Goal: Task Accomplishment & Management: Complete application form

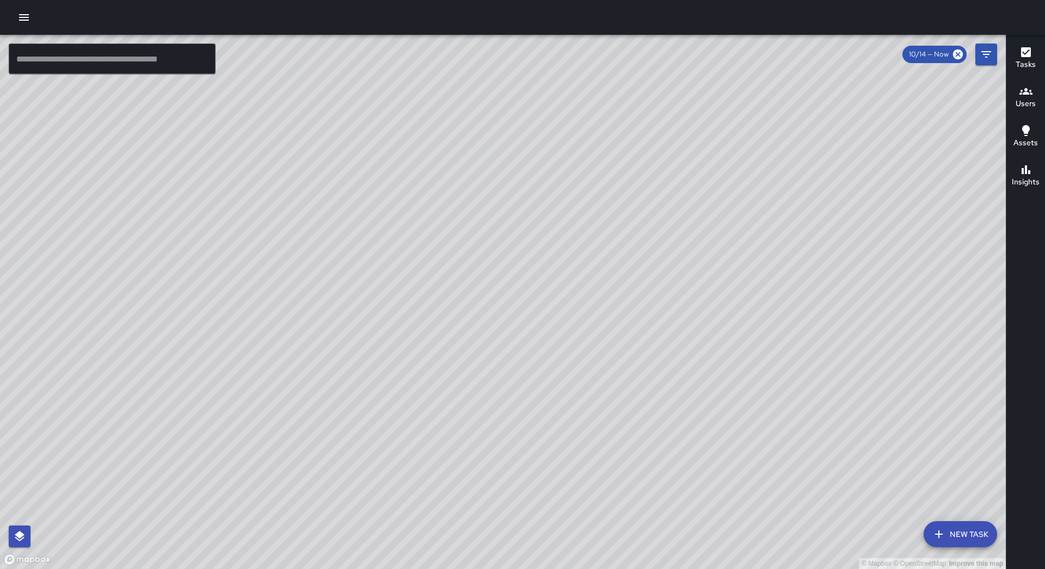
click at [950, 527] on button "New Task" at bounding box center [960, 534] width 73 height 26
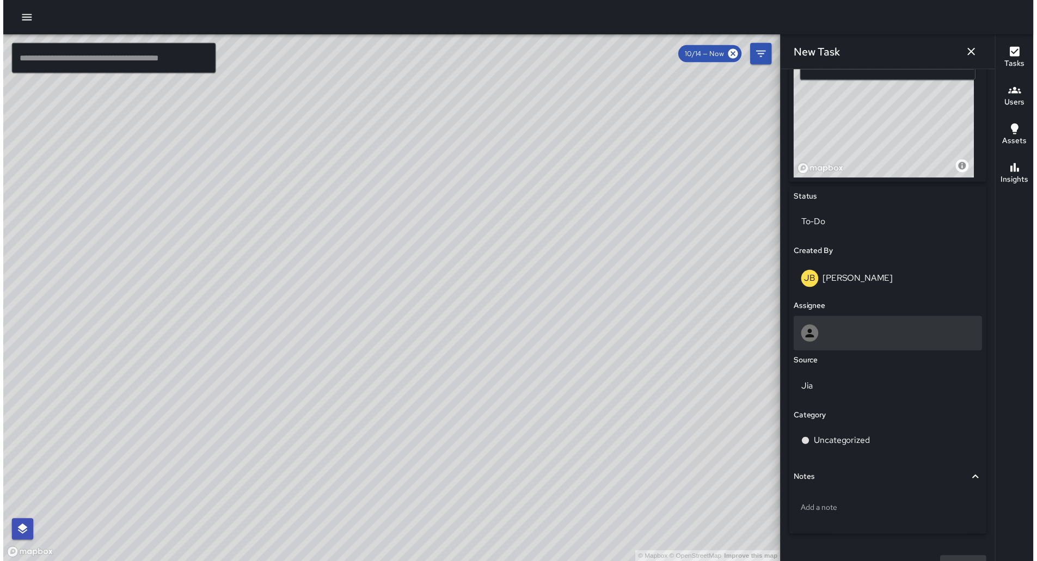
scroll to position [422, 0]
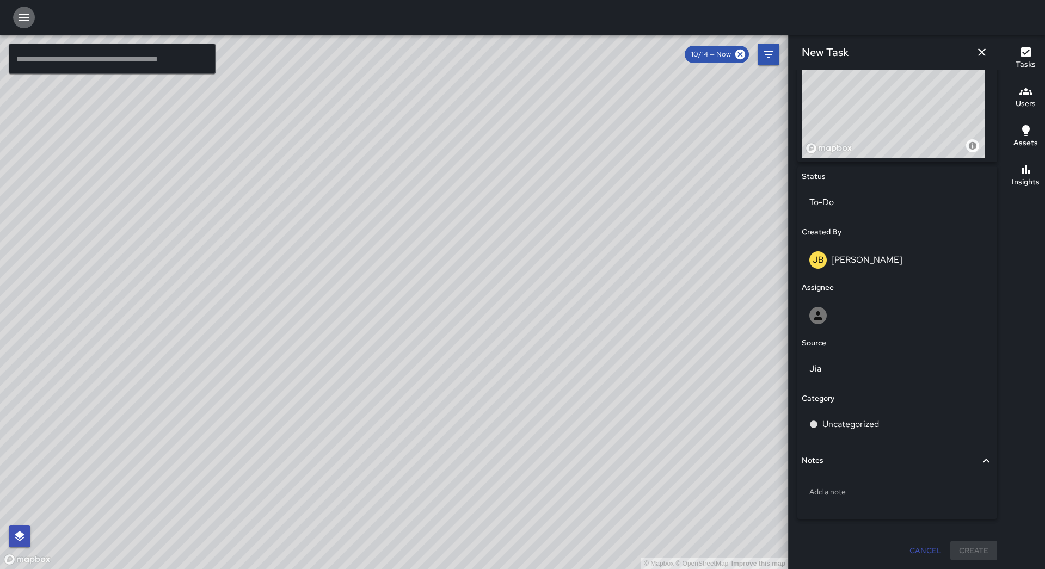
click at [17, 9] on button "button" at bounding box center [24, 18] width 22 height 22
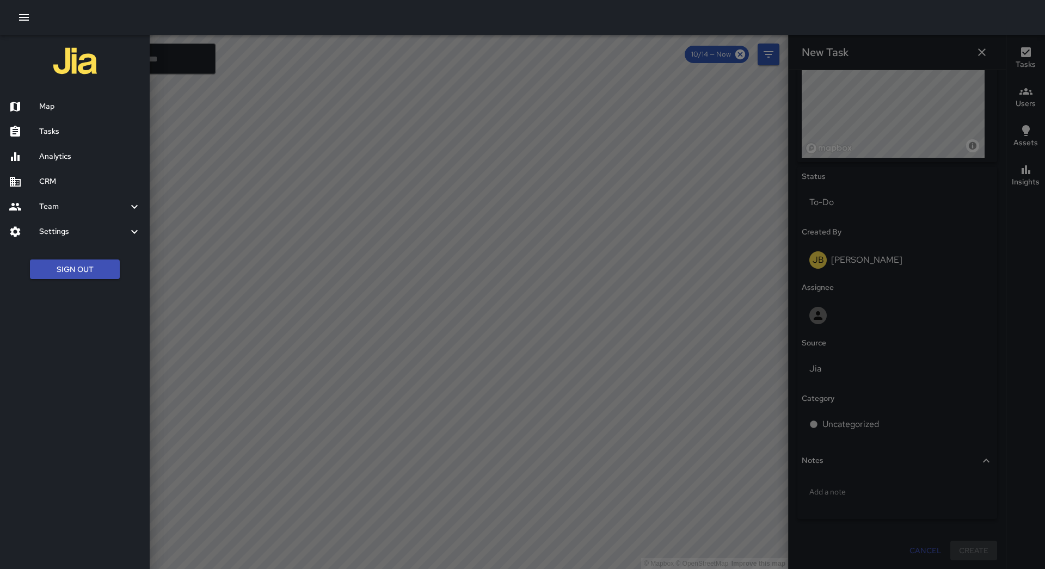
click at [54, 120] on div "Tasks" at bounding box center [75, 131] width 150 height 25
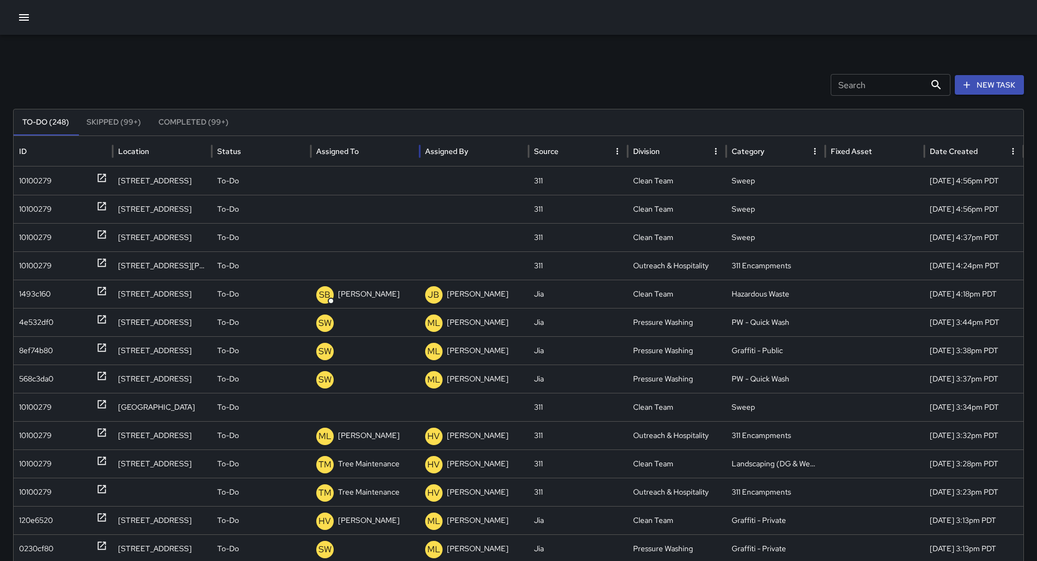
click at [378, 139] on div "Assigned To" at bounding box center [365, 151] width 98 height 30
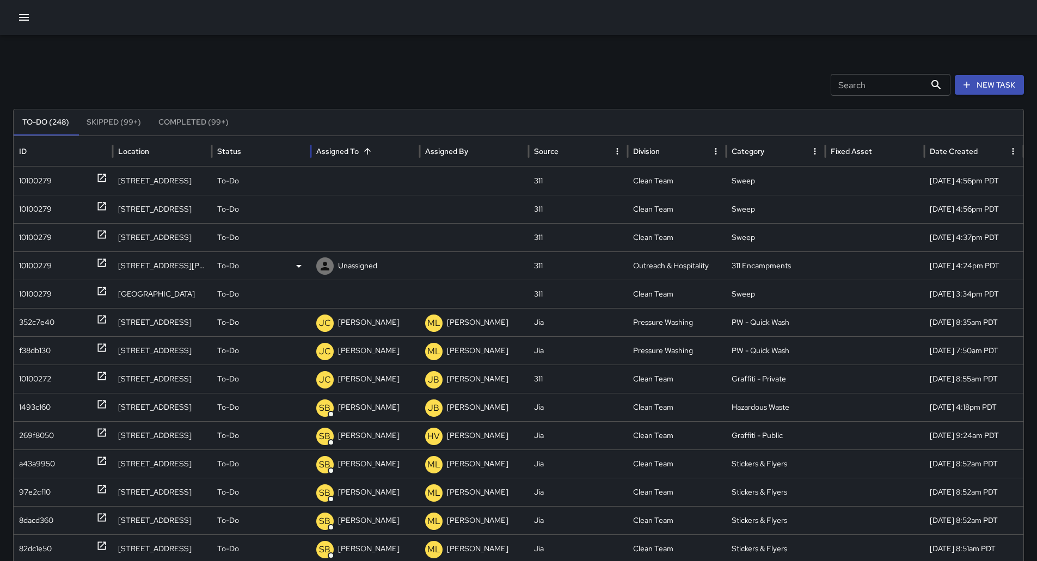
click at [48, 265] on div "10100279" at bounding box center [35, 266] width 33 height 28
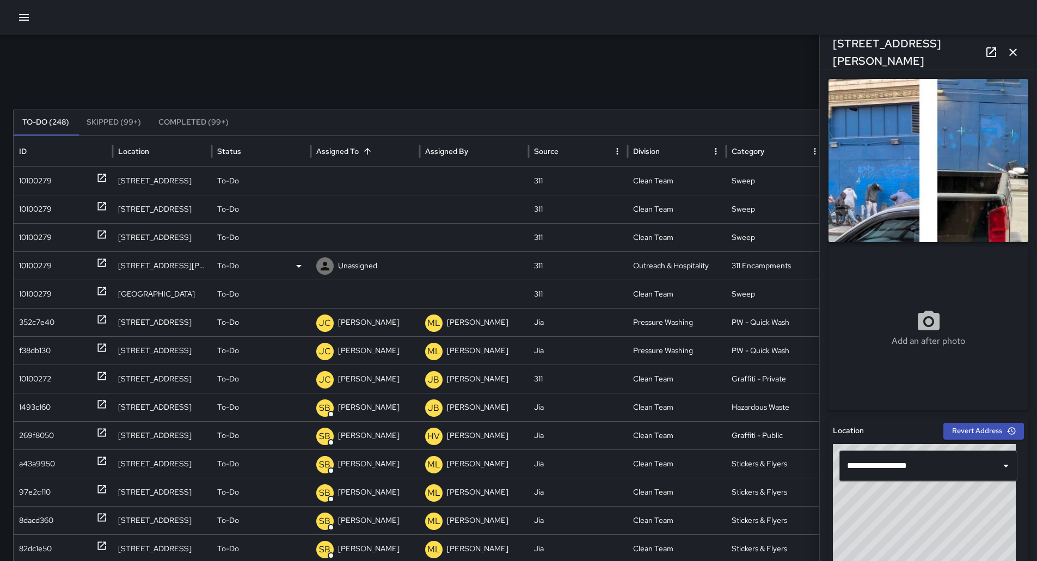
click at [360, 274] on p "Unassigned" at bounding box center [357, 266] width 39 height 28
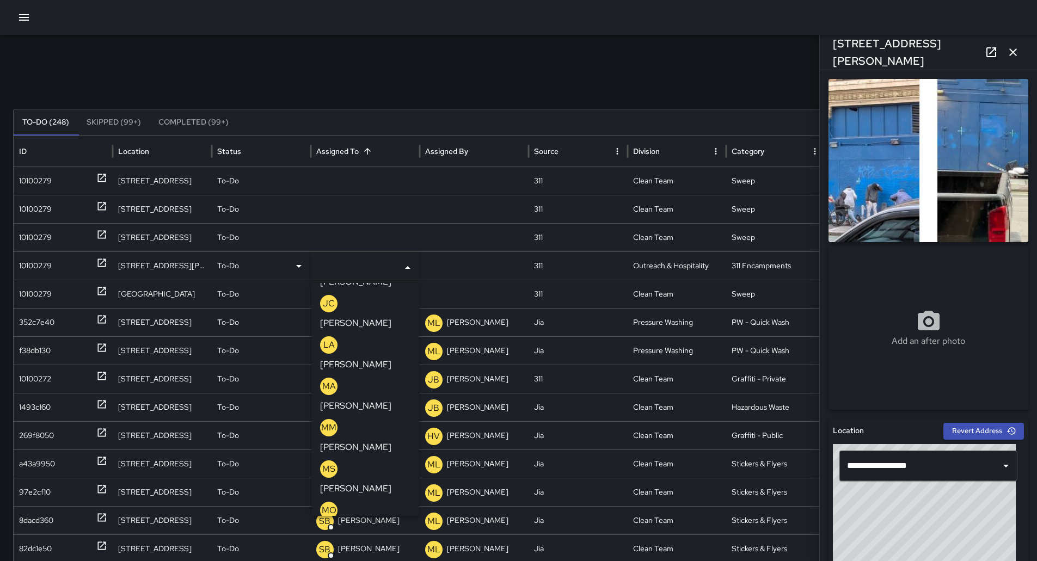
scroll to position [476, 0]
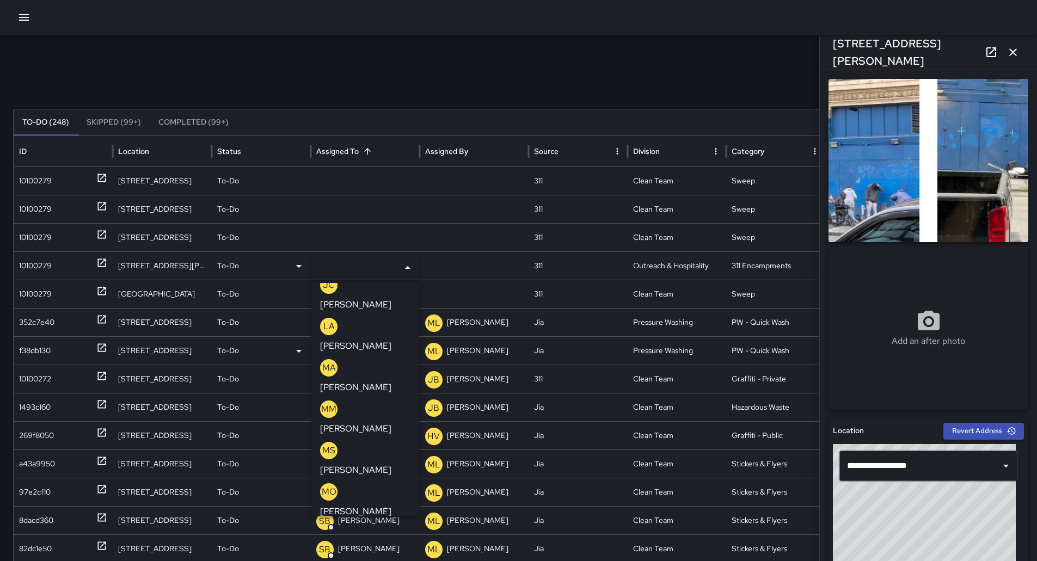
click at [374, 546] on p "[PERSON_NAME]" at bounding box center [355, 552] width 71 height 13
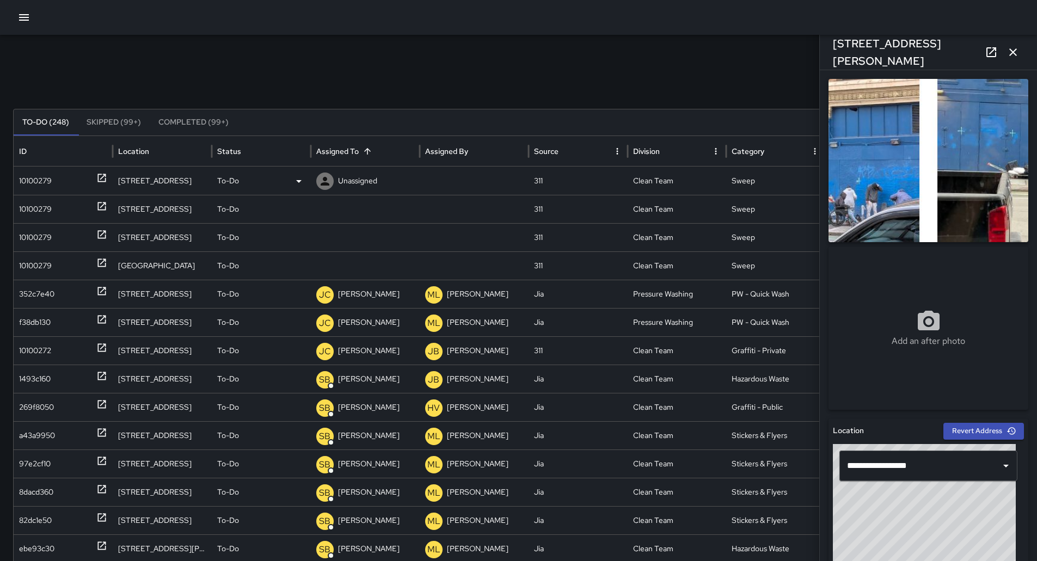
click at [48, 179] on div "10100279" at bounding box center [35, 181] width 33 height 28
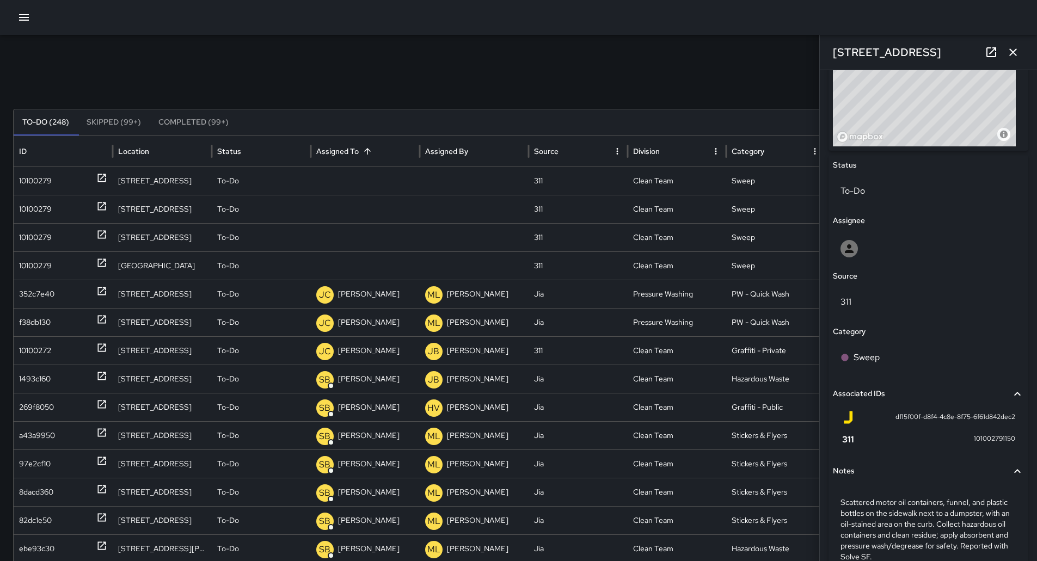
scroll to position [327, 0]
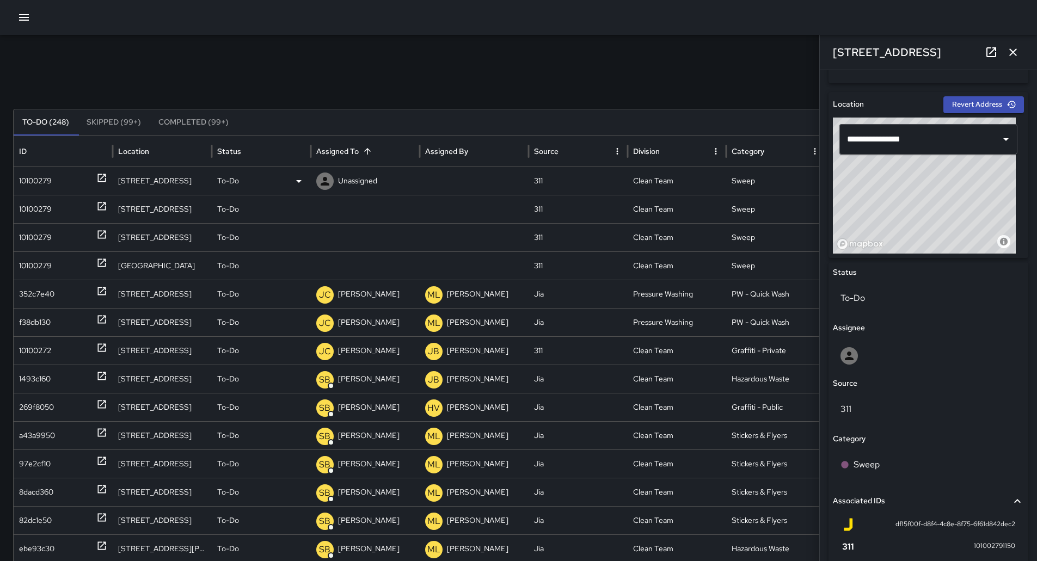
click at [307, 178] on div "To-Do" at bounding box center [261, 181] width 99 height 28
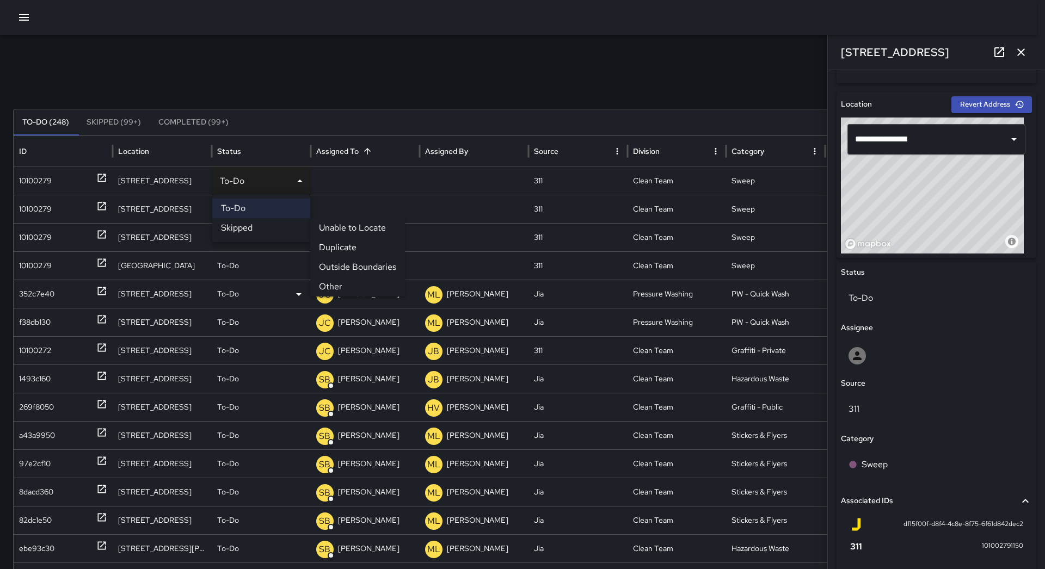
drag, startPoint x: 337, startPoint y: 286, endPoint x: 237, endPoint y: 255, distance: 104.3
click at [336, 286] on li "Other" at bounding box center [357, 287] width 95 height 20
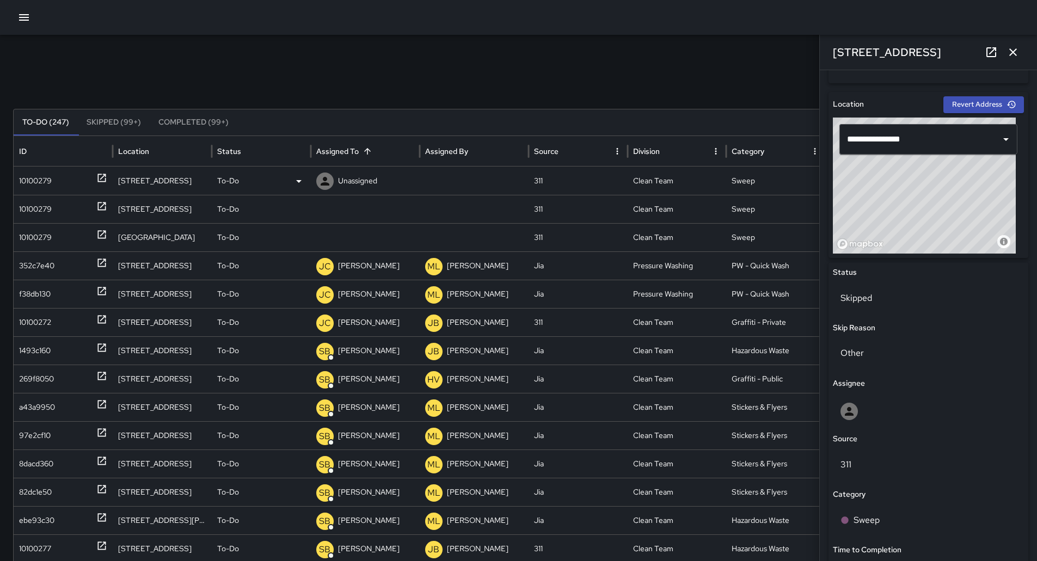
click at [71, 183] on div "10100279" at bounding box center [63, 181] width 88 height 28
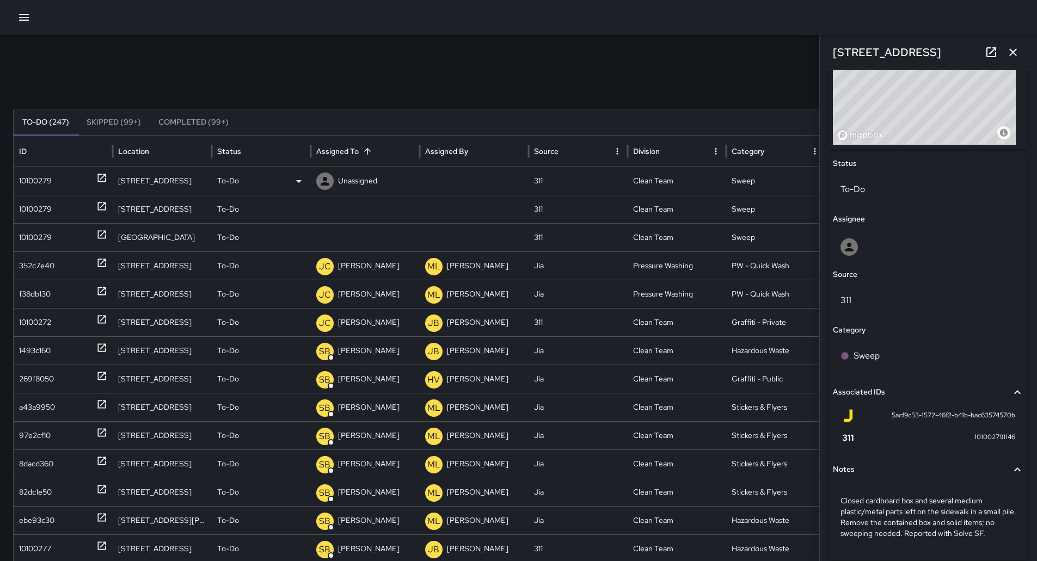
click at [292, 179] on icon at bounding box center [298, 181] width 13 height 13
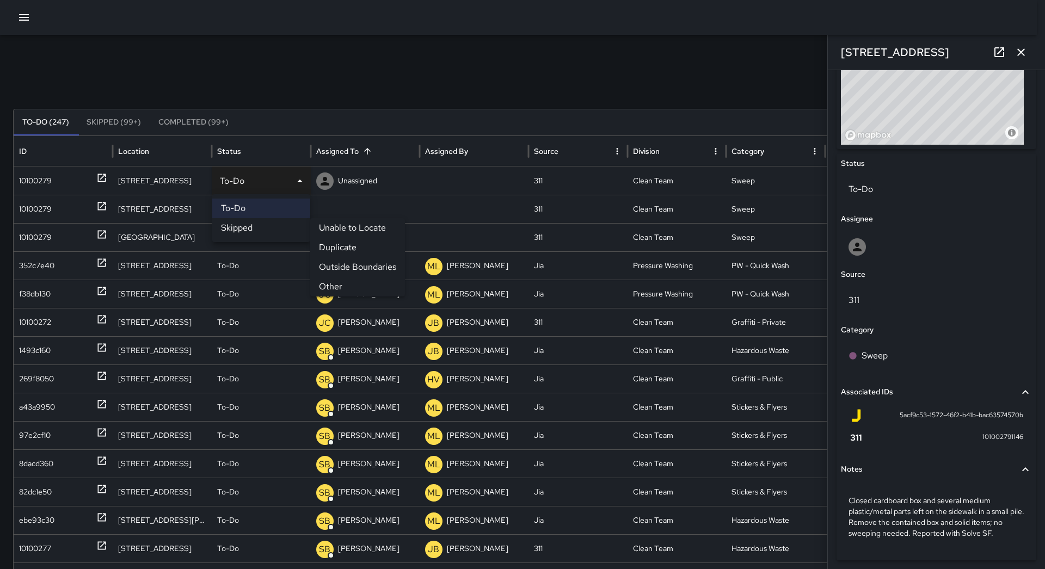
click at [323, 282] on li "Other" at bounding box center [357, 287] width 95 height 20
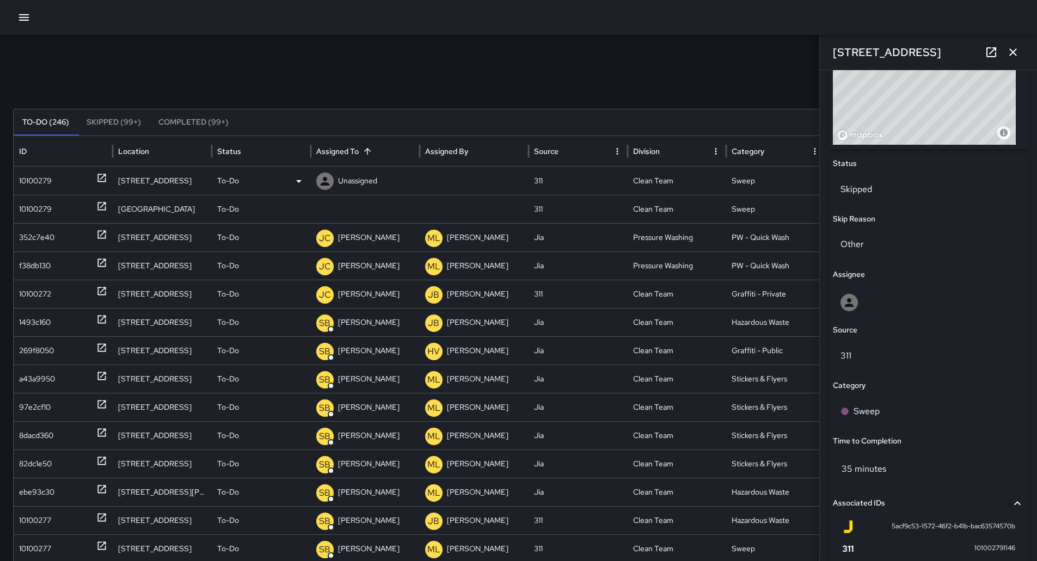
click at [32, 179] on div "10100279" at bounding box center [35, 181] width 33 height 28
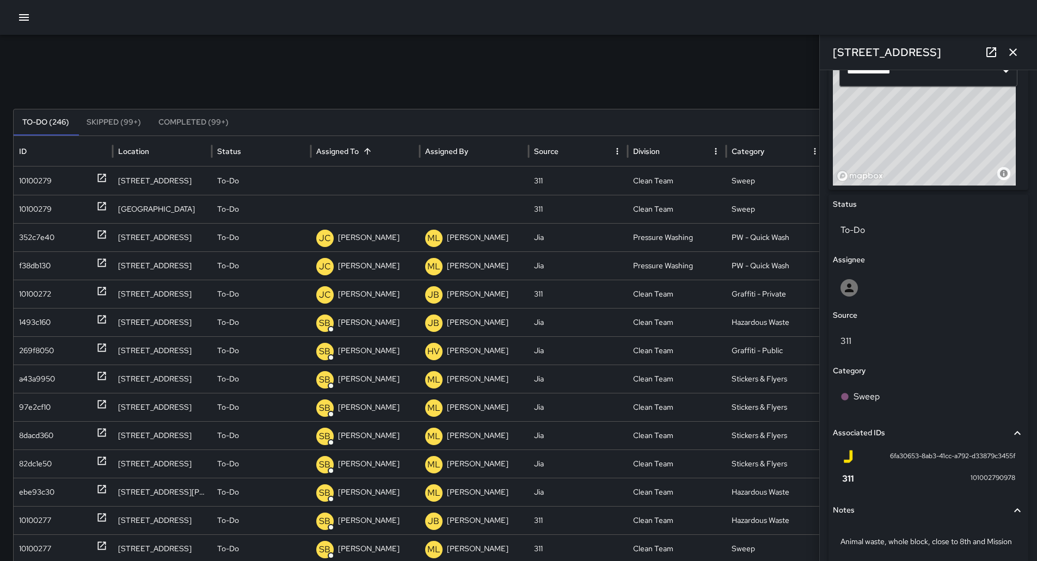
scroll to position [446, 0]
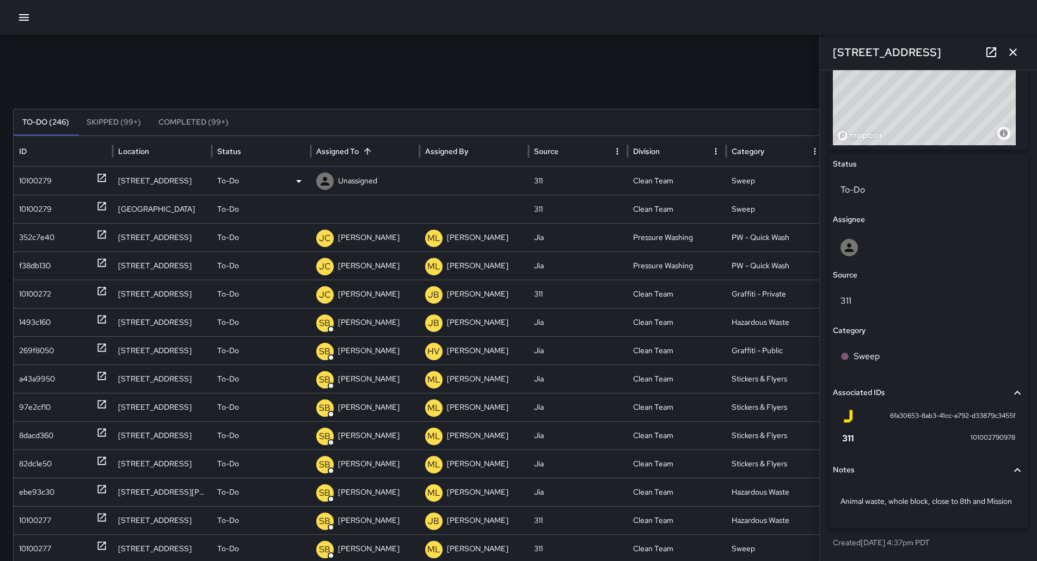
click at [72, 176] on div "10100279" at bounding box center [63, 181] width 88 height 28
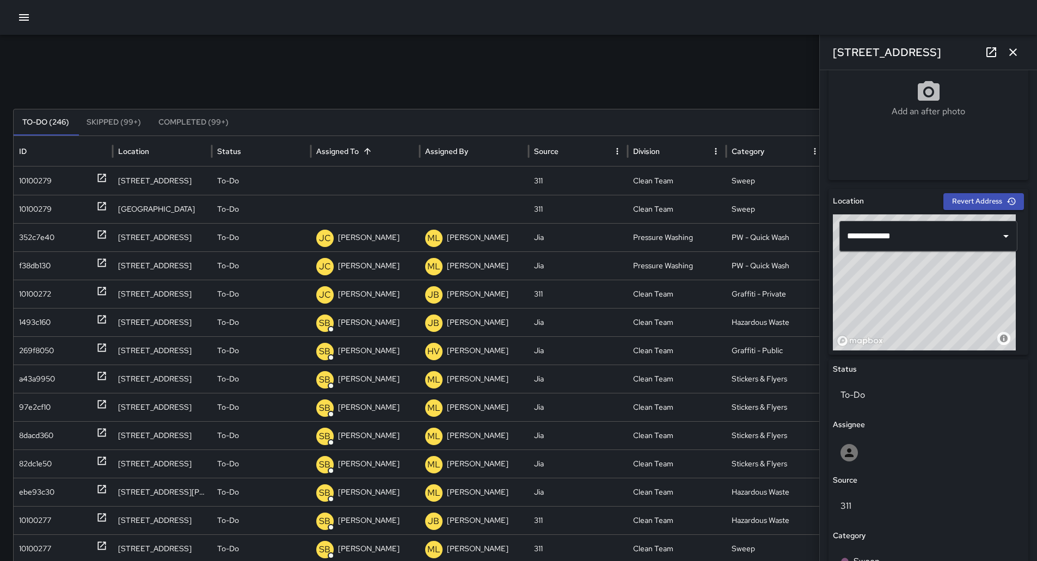
scroll to position [228, 0]
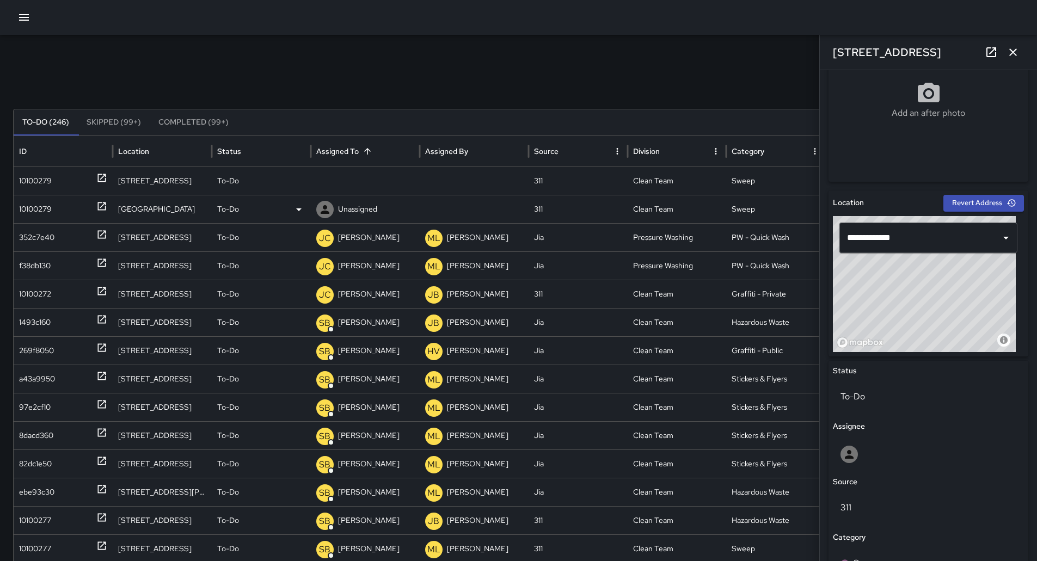
click at [64, 213] on div "10100279" at bounding box center [63, 209] width 88 height 28
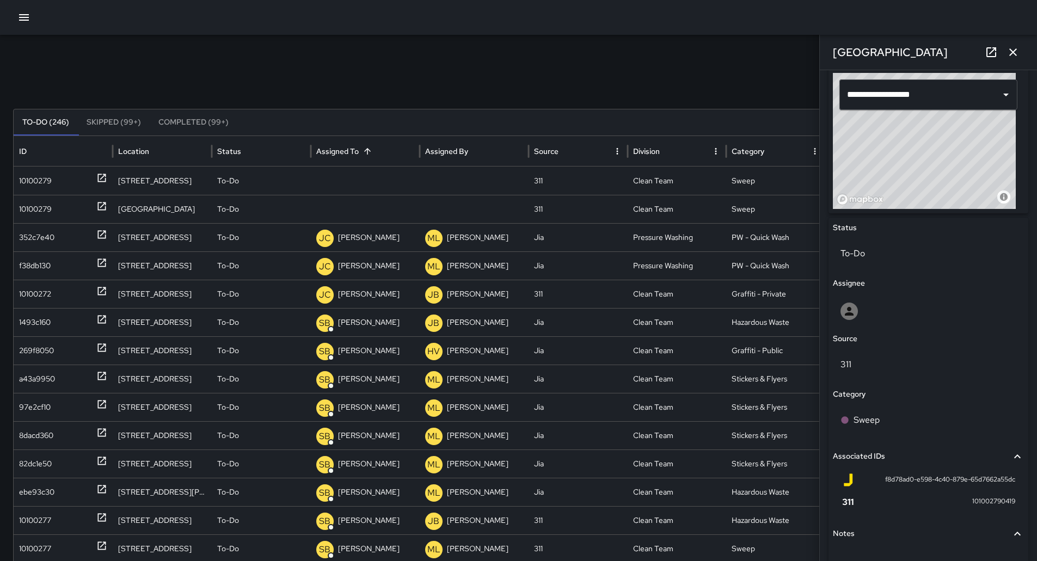
scroll to position [435, 0]
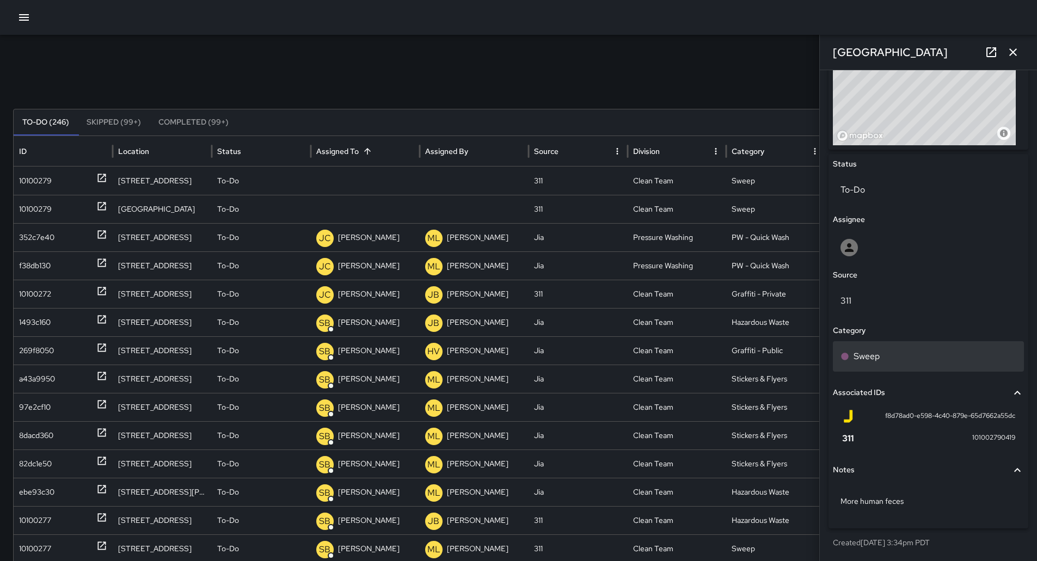
click at [900, 346] on div "Sweep" at bounding box center [928, 356] width 191 height 30
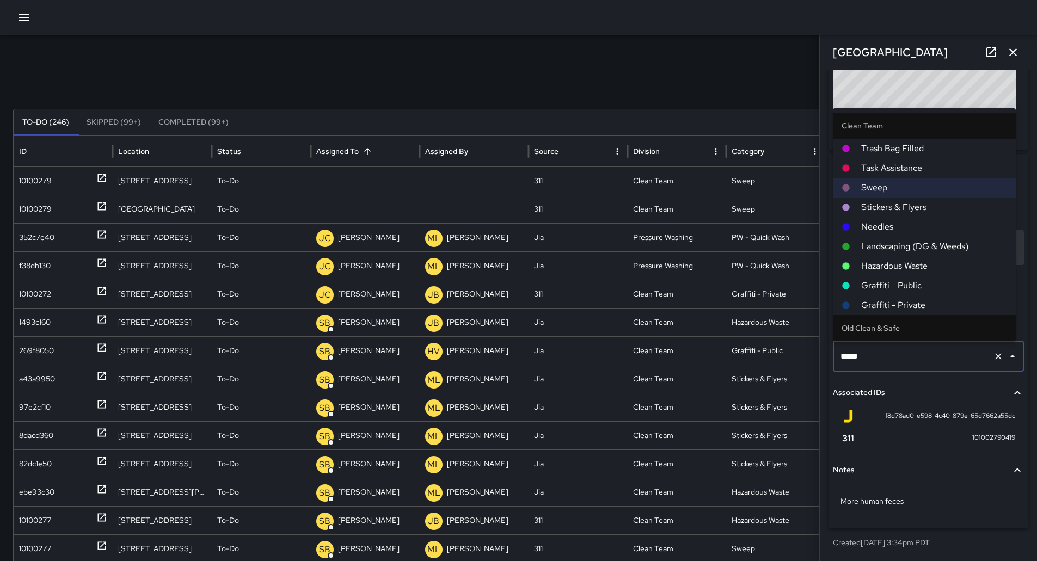
click at [910, 263] on span "Hazardous Waste" at bounding box center [934, 266] width 146 height 13
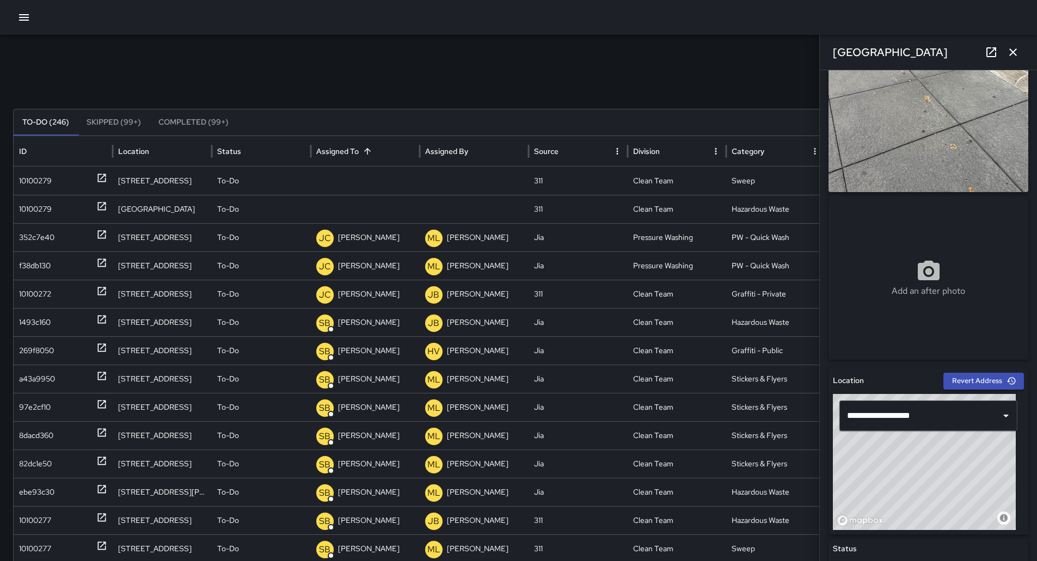
scroll to position [0, 0]
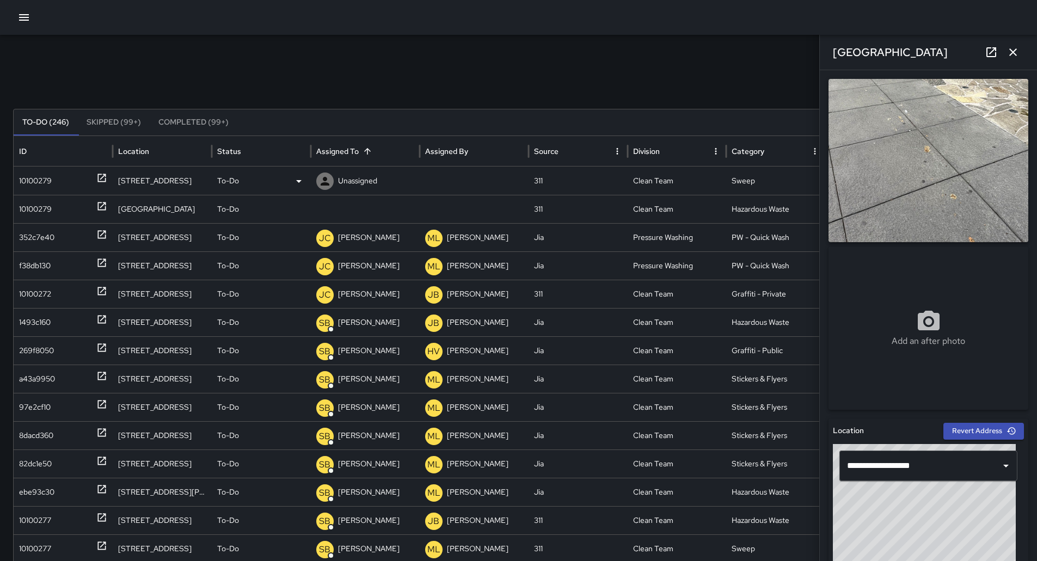
click at [66, 188] on div "10100279" at bounding box center [63, 181] width 88 height 28
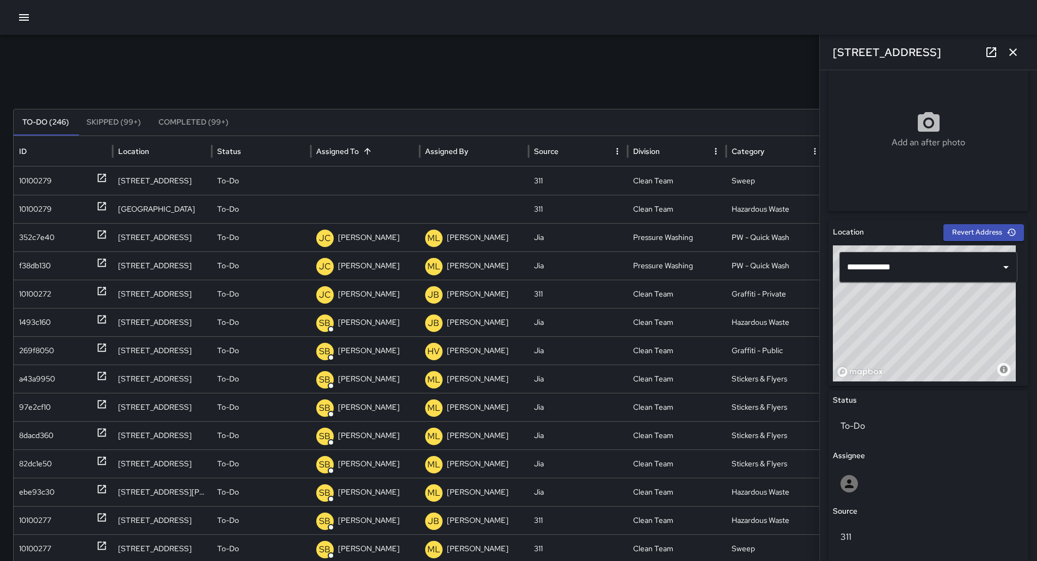
scroll to position [327, 0]
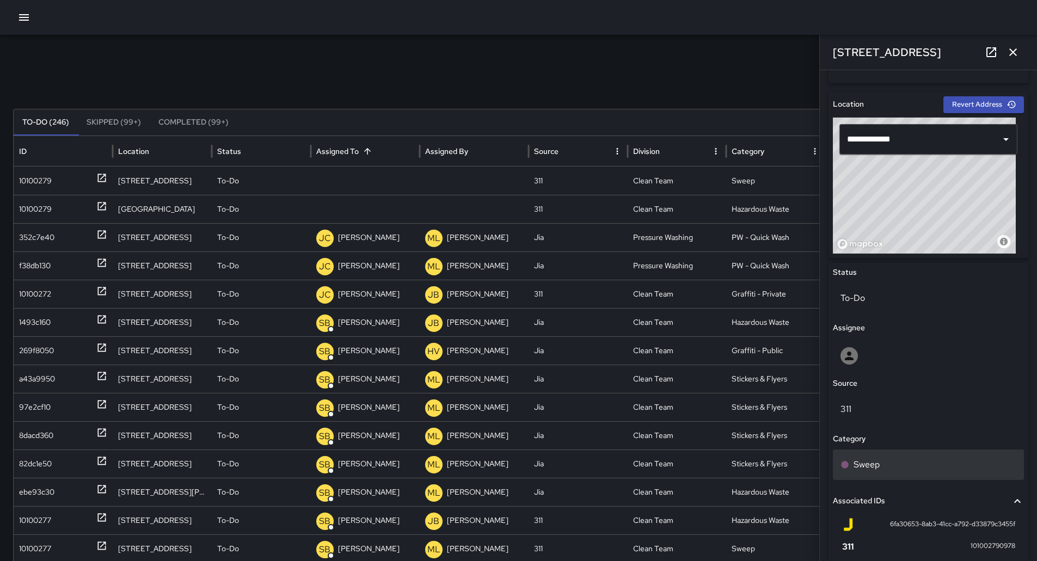
click at [894, 469] on div "Sweep" at bounding box center [928, 464] width 176 height 13
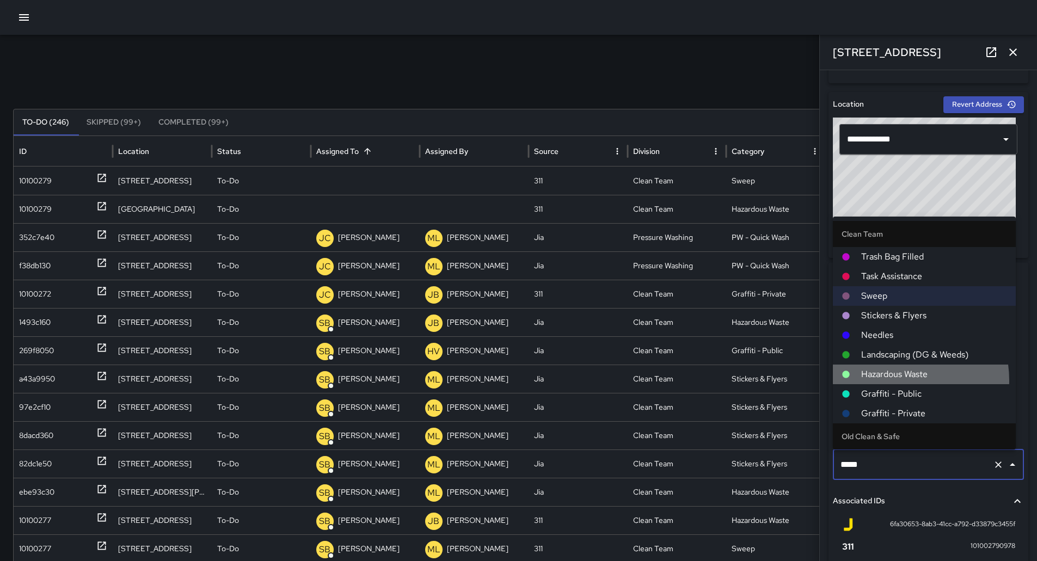
click at [894, 378] on li "Hazardous Waste" at bounding box center [924, 375] width 183 height 20
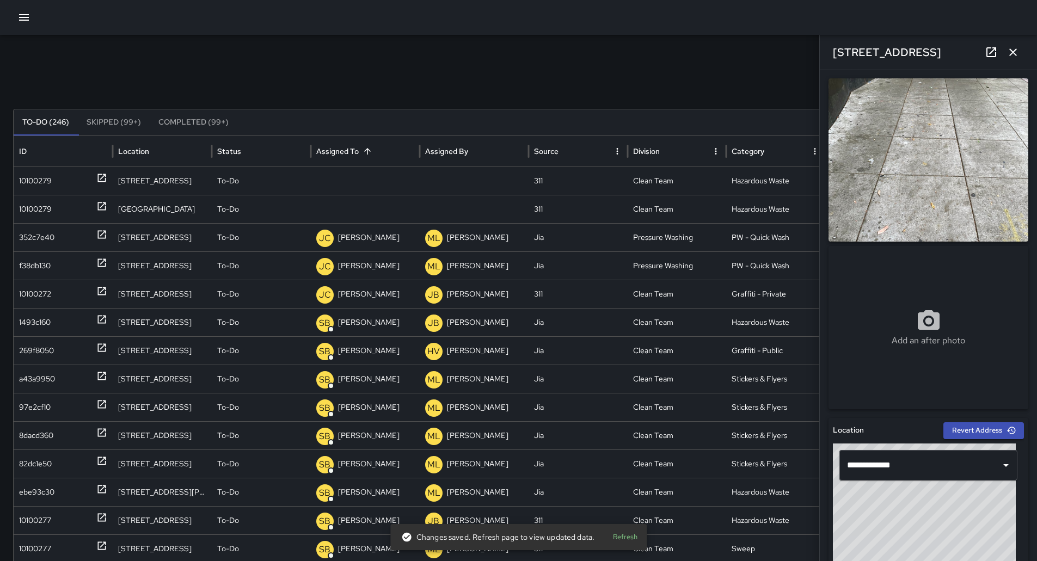
scroll to position [0, 0]
click at [361, 179] on p "Unassigned" at bounding box center [357, 181] width 39 height 28
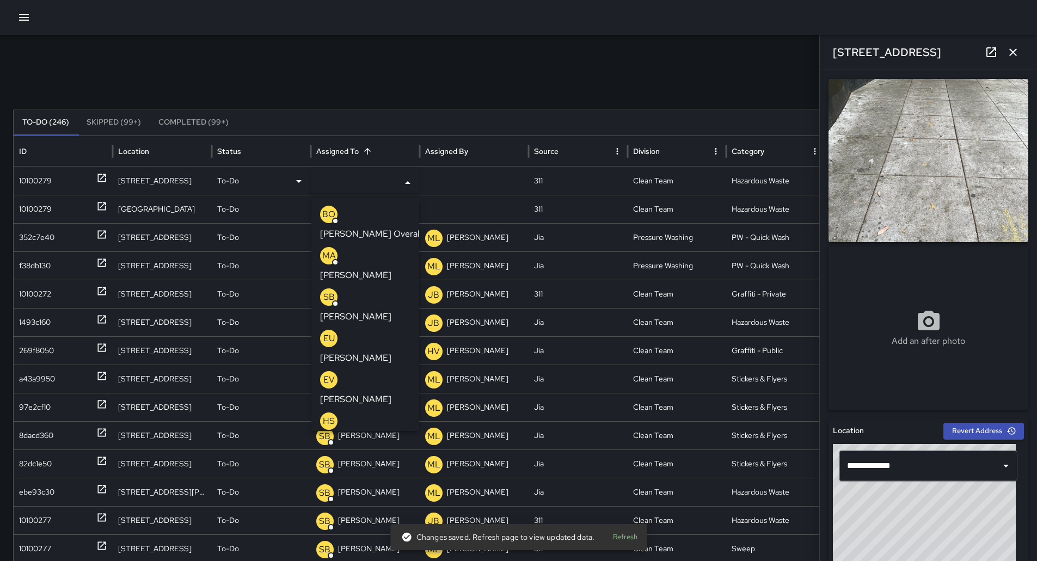
click at [364, 227] on p "[PERSON_NAME] Overall" at bounding box center [371, 233] width 102 height 13
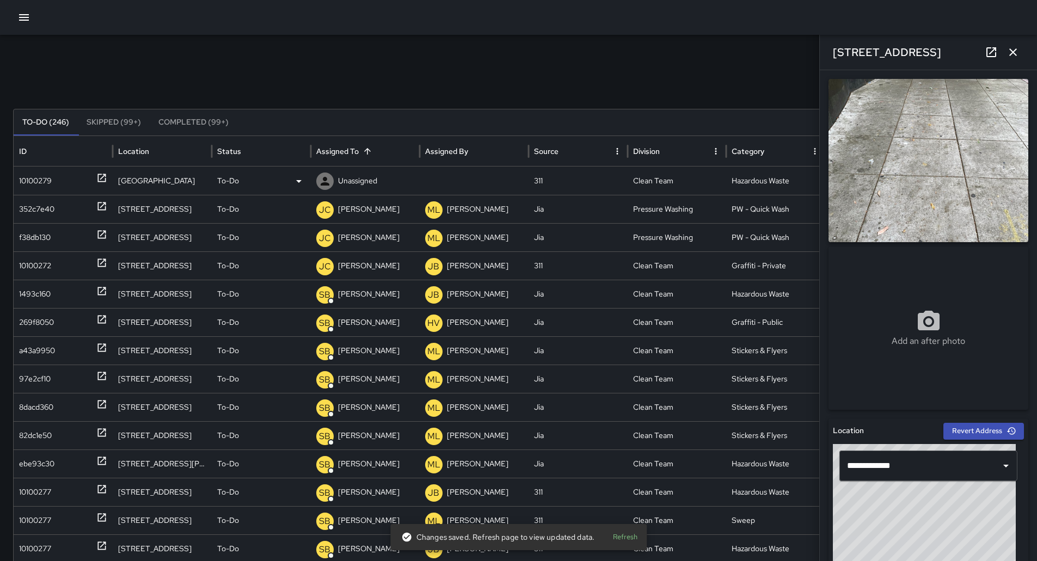
click at [361, 187] on p "Unassigned" at bounding box center [357, 181] width 39 height 28
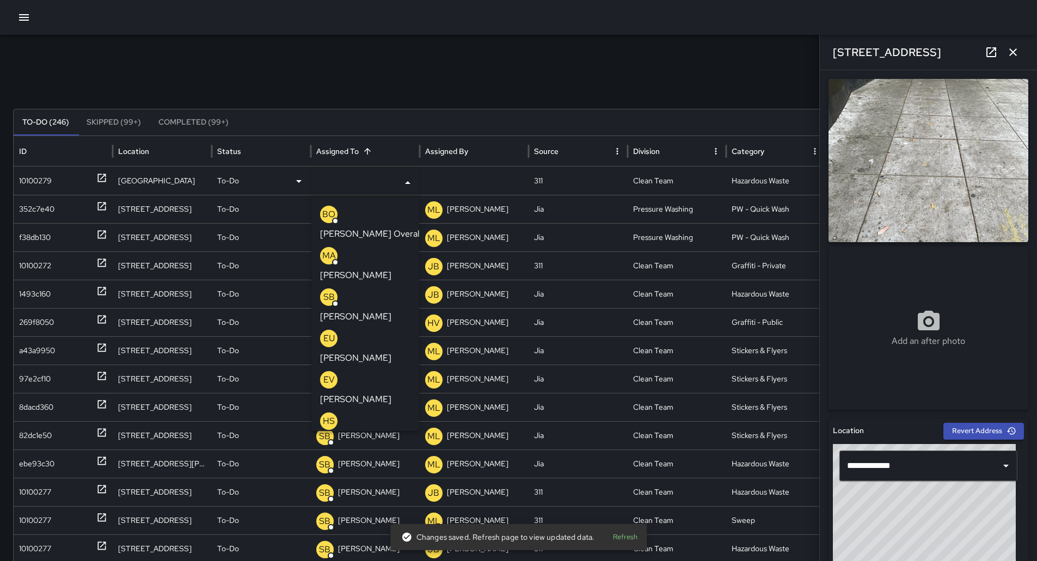
click at [356, 227] on p "[PERSON_NAME] Overall" at bounding box center [371, 233] width 102 height 13
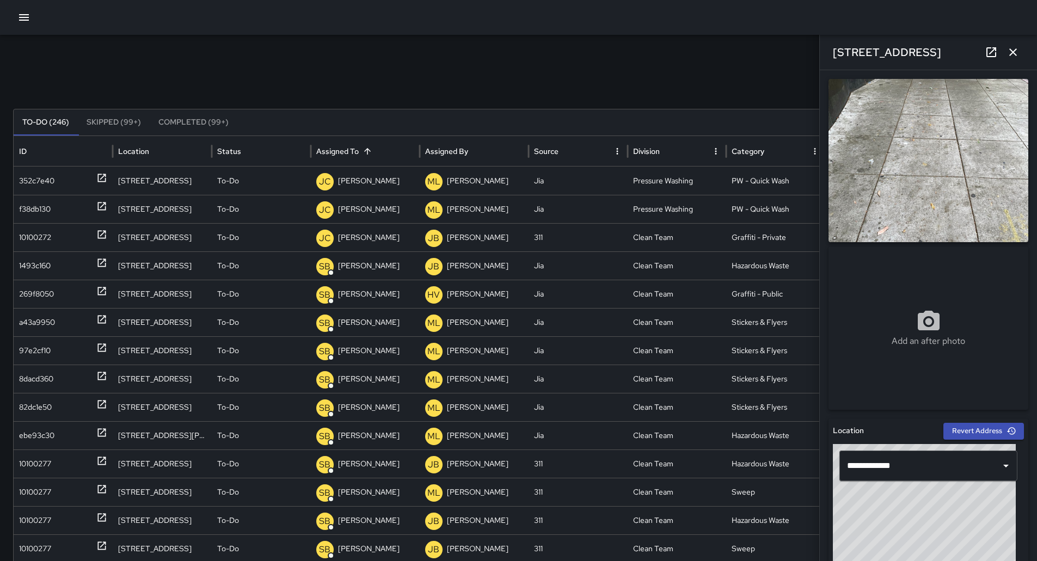
click at [16, 23] on button "button" at bounding box center [24, 18] width 22 height 22
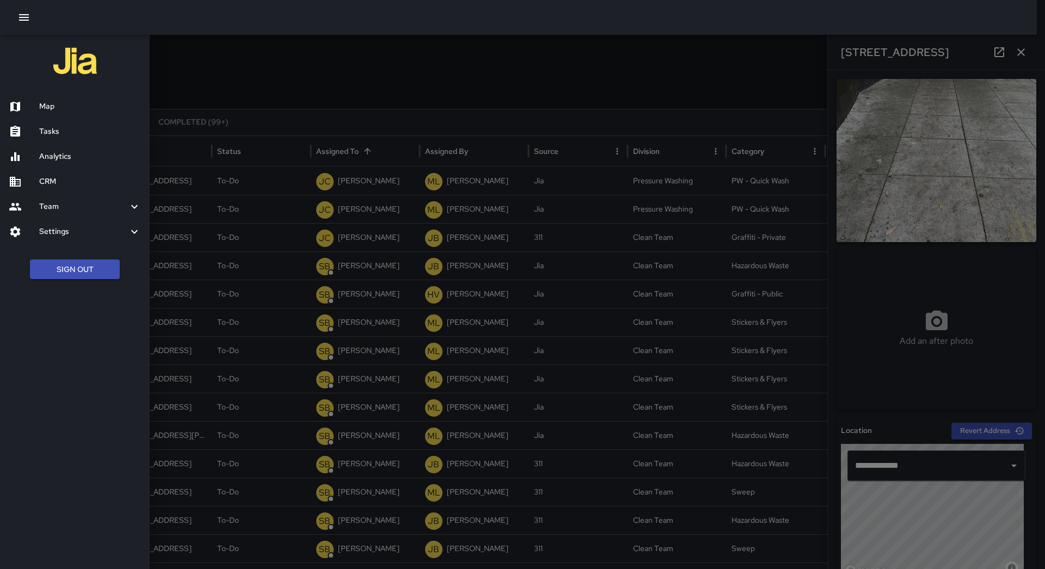
click at [47, 106] on h6 "Map" at bounding box center [90, 107] width 102 height 12
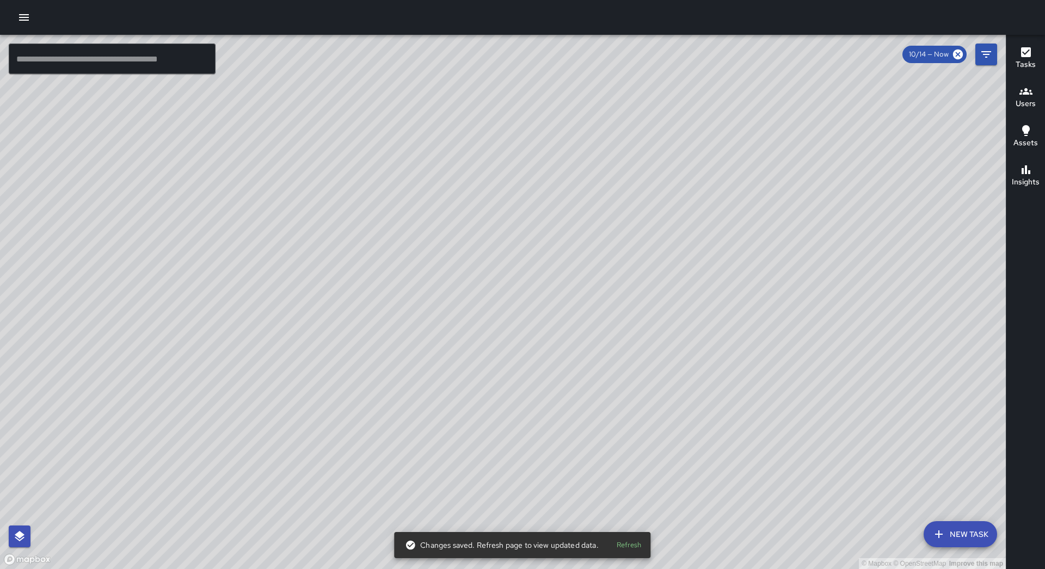
click at [964, 530] on button "New Task" at bounding box center [960, 534] width 73 height 26
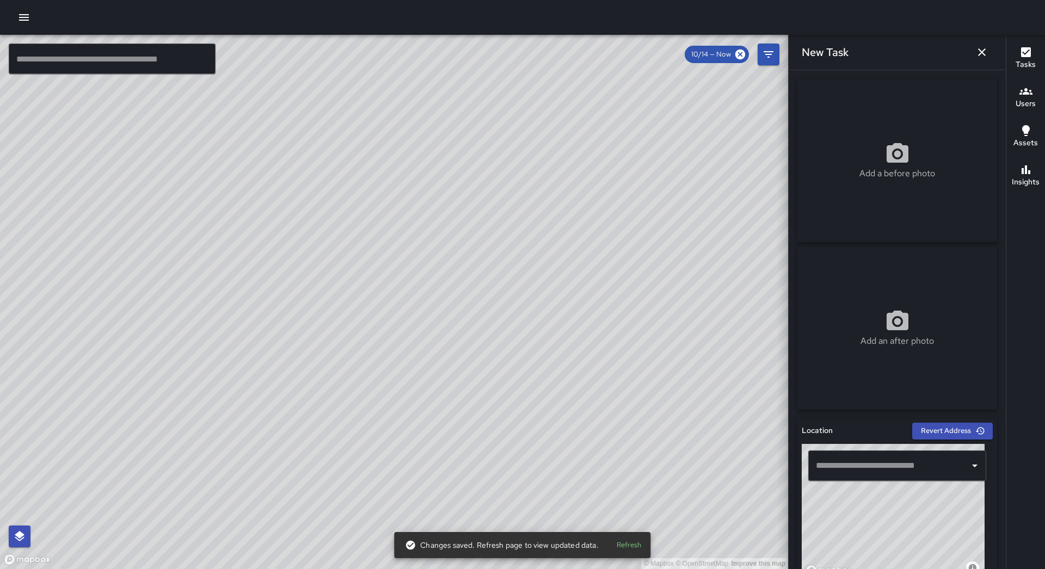
click at [22, 13] on icon "button" at bounding box center [23, 17] width 13 height 13
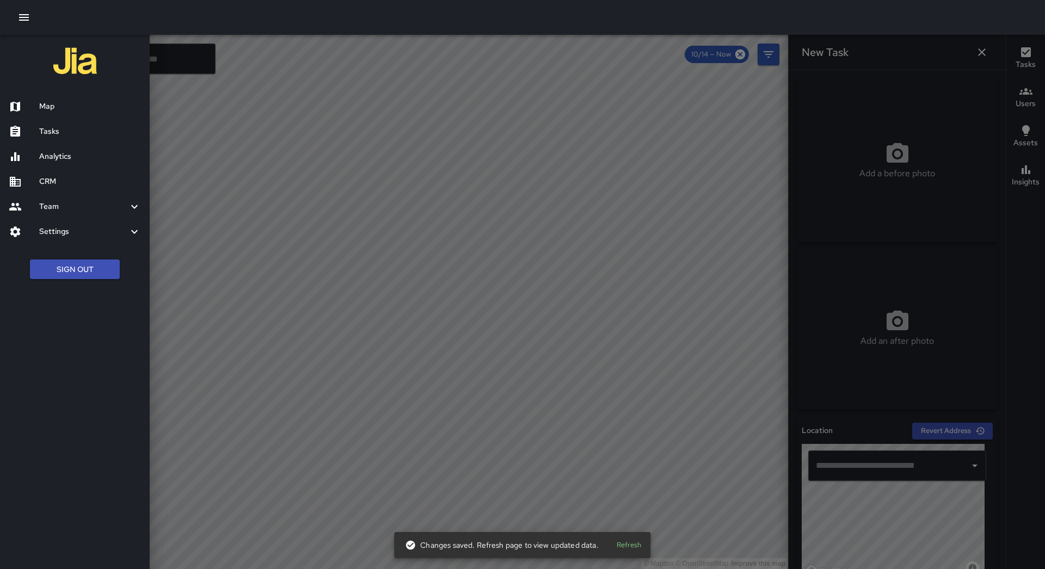
click at [50, 132] on h6 "Tasks" at bounding box center [90, 132] width 102 height 12
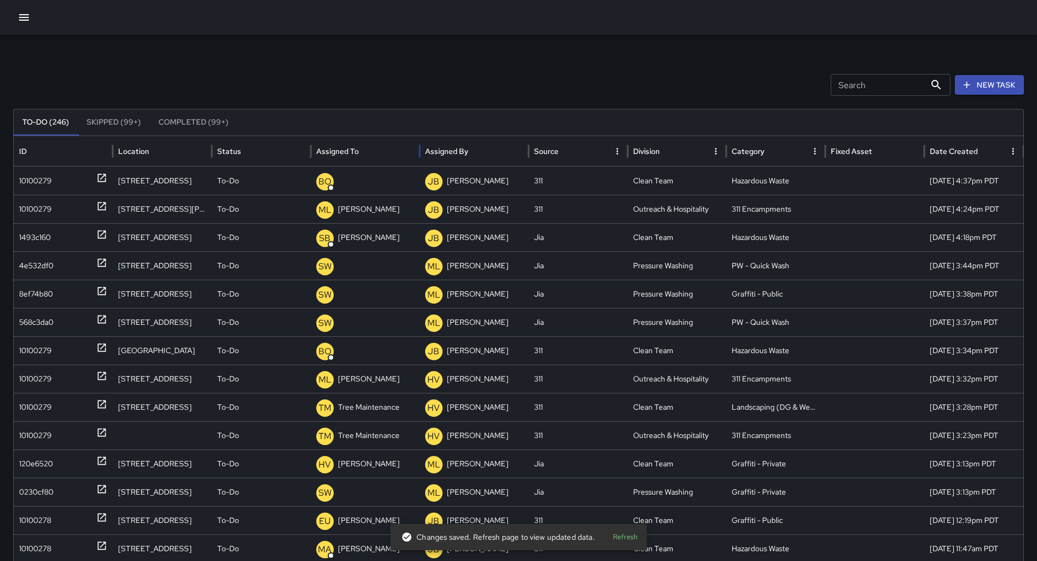
click at [355, 150] on div "Assigned To" at bounding box center [337, 151] width 42 height 10
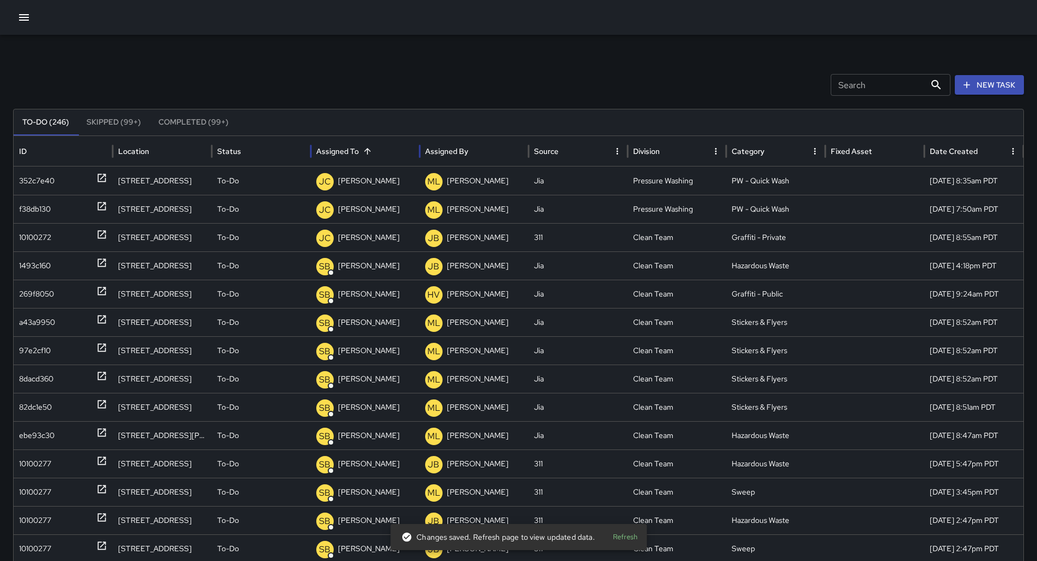
click at [355, 150] on div "Assigned To" at bounding box center [337, 151] width 42 height 10
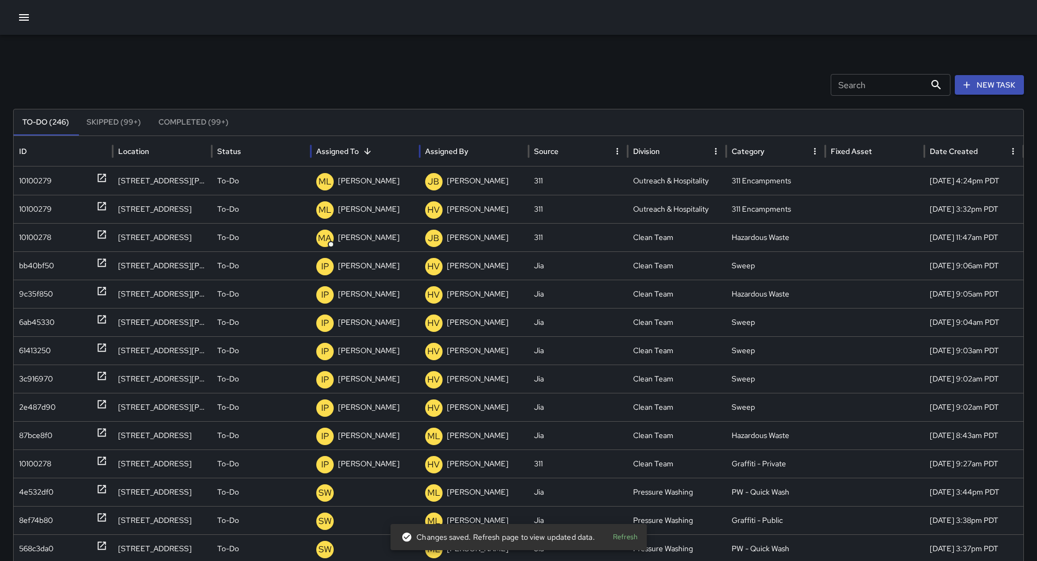
click at [355, 151] on div "Assigned To" at bounding box center [337, 151] width 42 height 10
click at [355, 152] on div "Assigned To" at bounding box center [337, 151] width 42 height 10
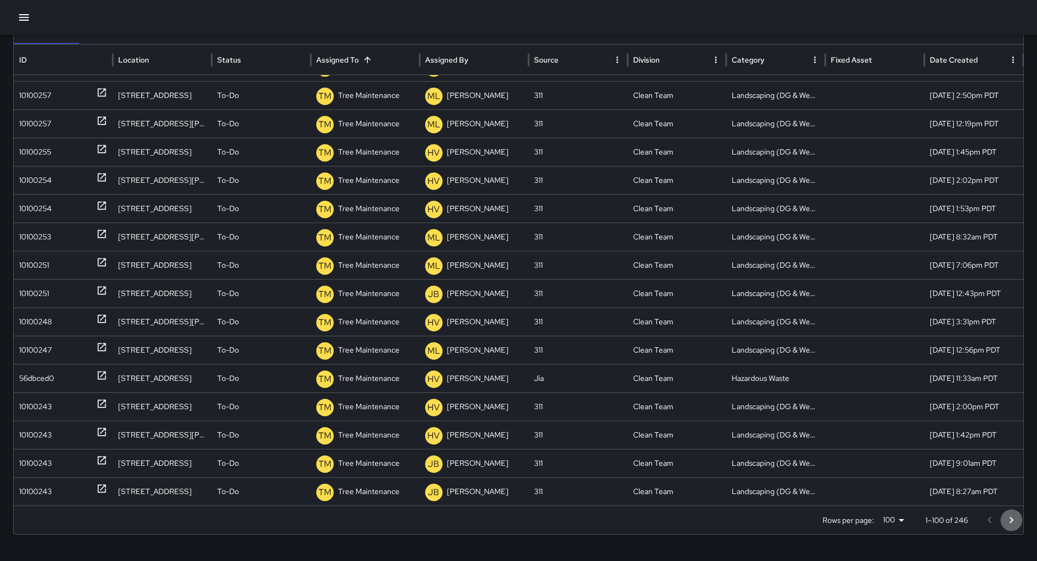
click at [1018, 526] on icon "Go to next page" at bounding box center [1011, 520] width 13 height 13
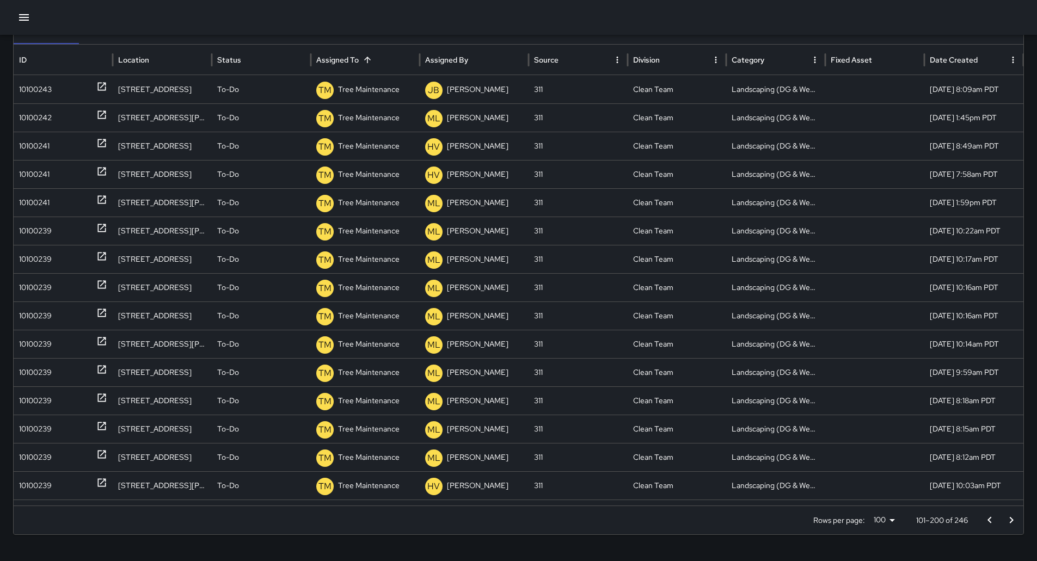
click at [1016, 524] on icon "Go to next page" at bounding box center [1011, 520] width 13 height 13
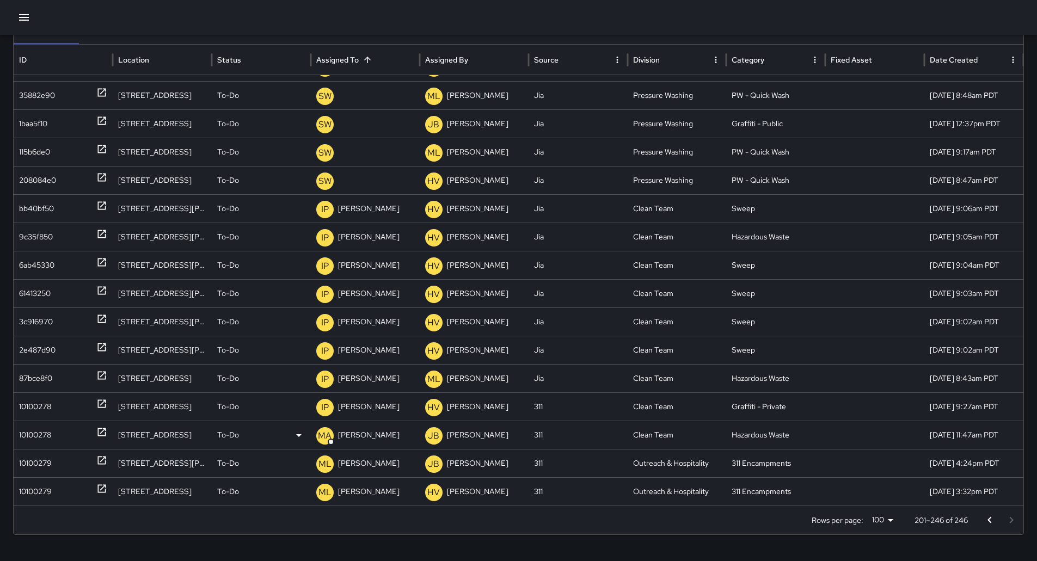
click at [58, 436] on div "10100278" at bounding box center [63, 435] width 88 height 28
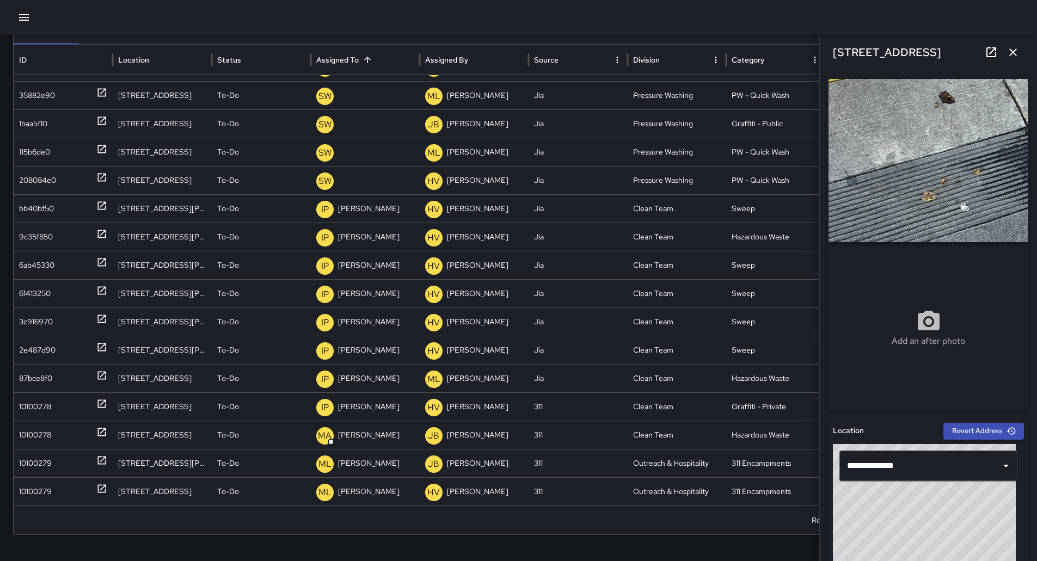
click at [23, 16] on icon "button" at bounding box center [23, 17] width 13 height 13
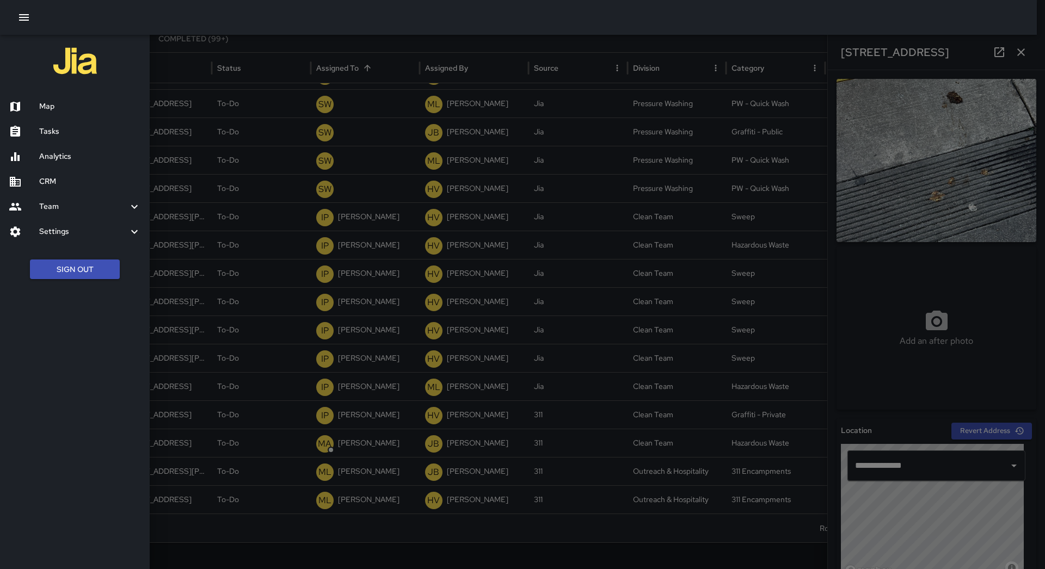
click at [306, 22] on div at bounding box center [518, 17] width 1037 height 35
click at [212, 320] on div at bounding box center [522, 284] width 1045 height 569
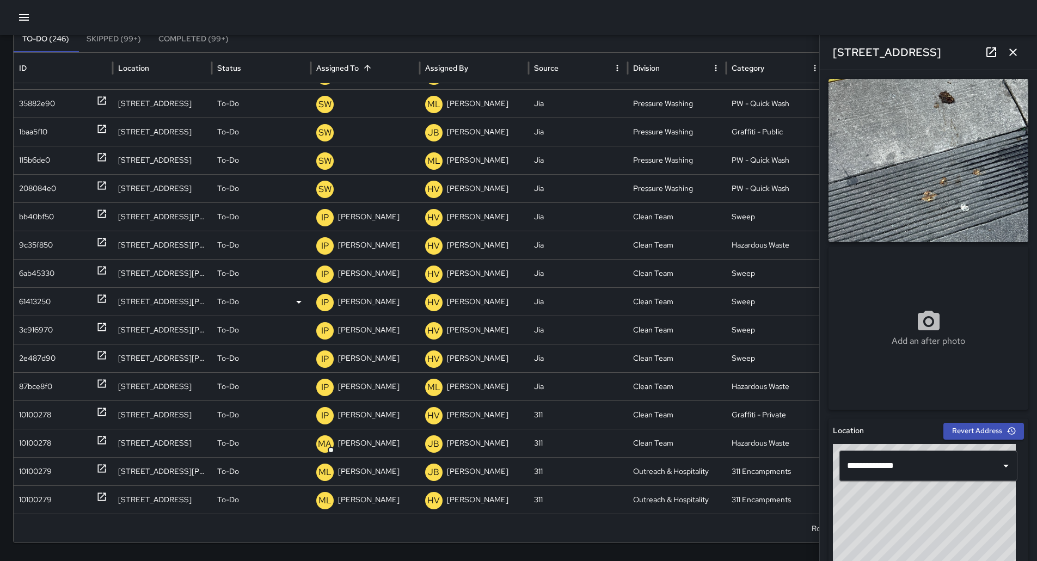
click at [63, 299] on div "61413250" at bounding box center [63, 302] width 88 height 28
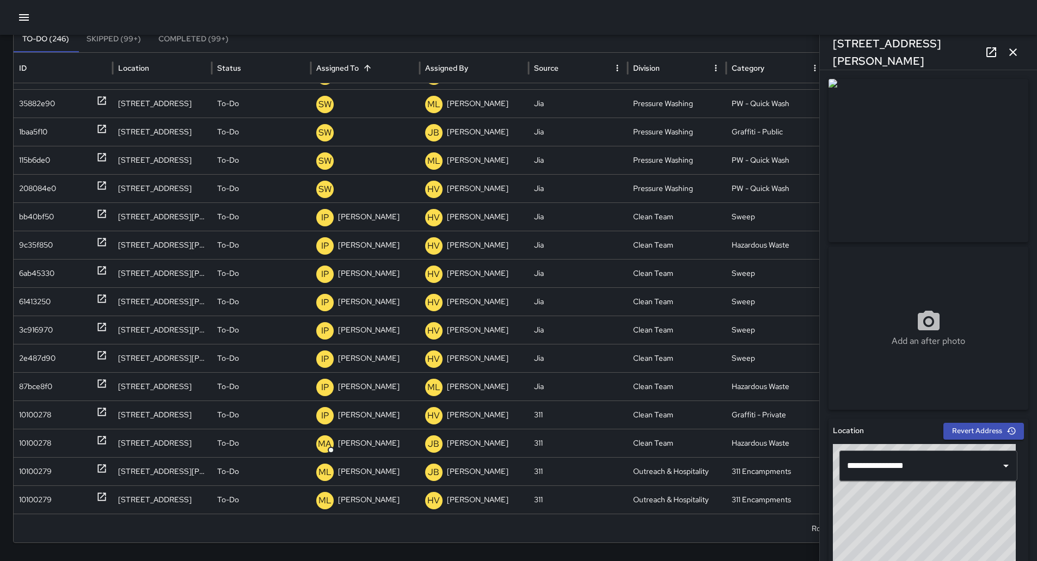
click at [26, 10] on button "button" at bounding box center [24, 18] width 22 height 22
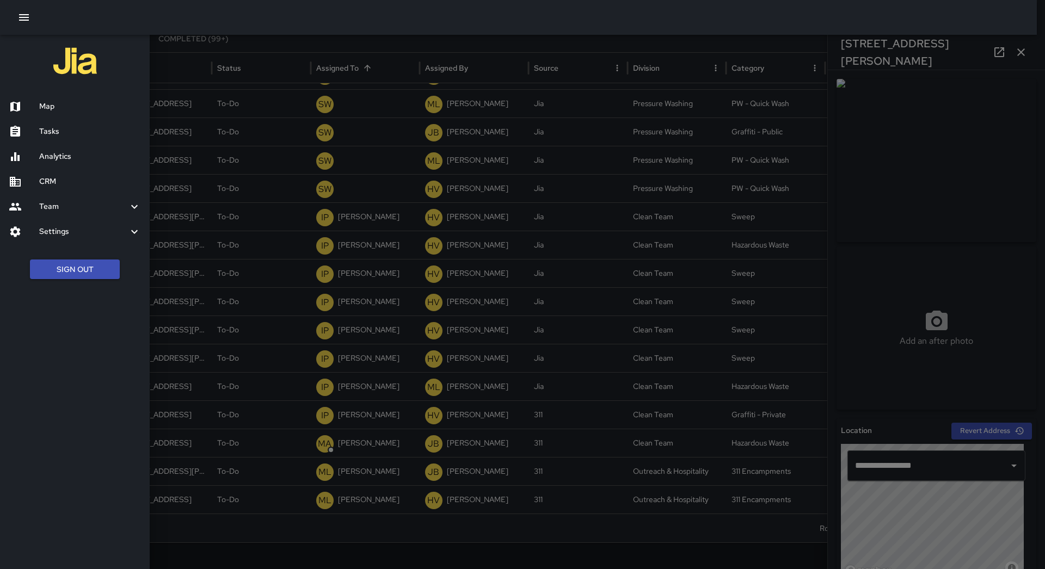
click at [358, 34] on div at bounding box center [518, 17] width 1037 height 35
click at [783, 522] on div at bounding box center [522, 284] width 1045 height 569
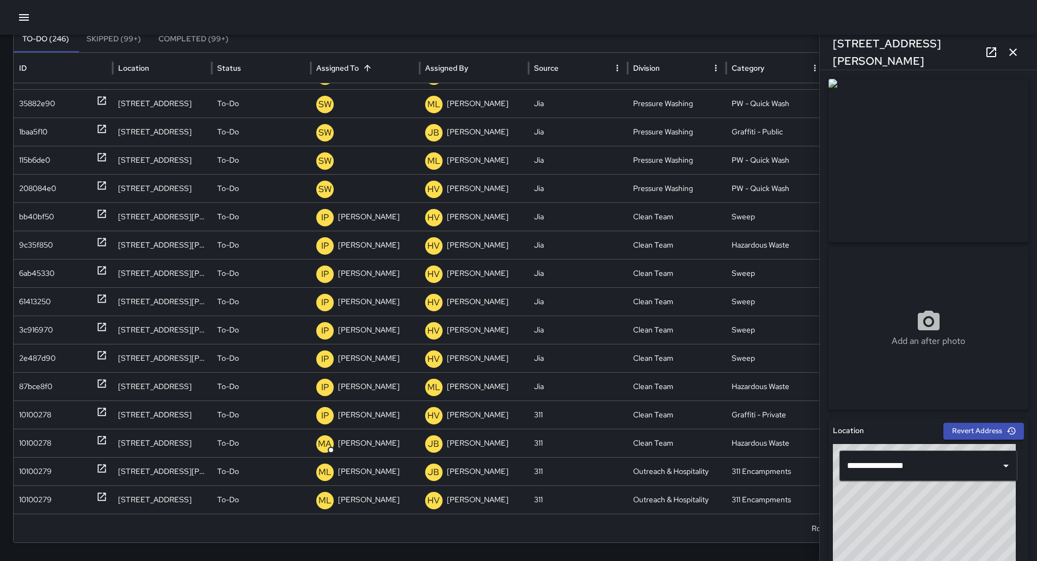
click at [1014, 54] on icon "button" at bounding box center [1012, 52] width 13 height 13
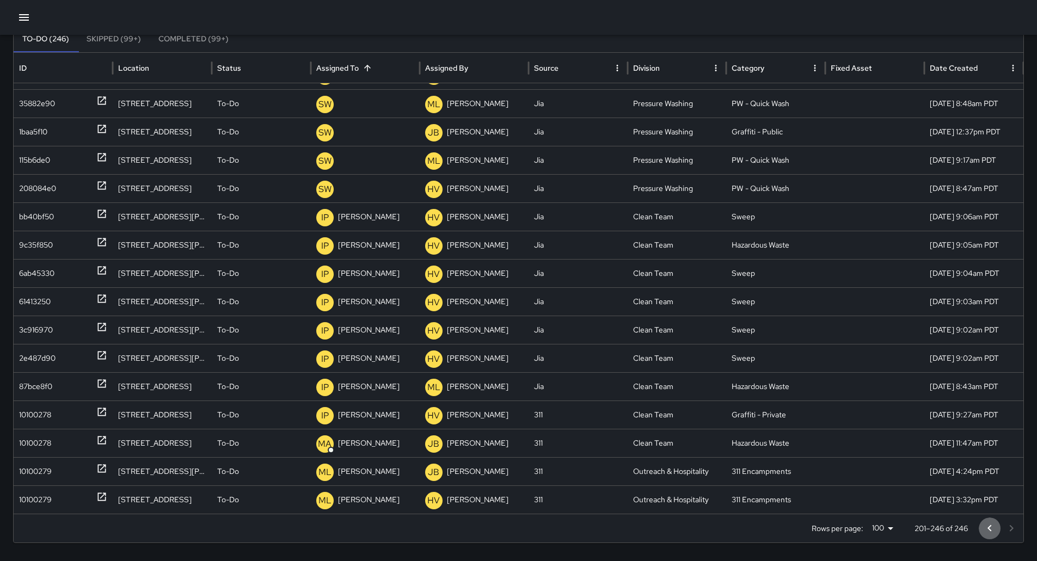
click at [991, 528] on icon "Go to previous page" at bounding box center [989, 528] width 4 height 7
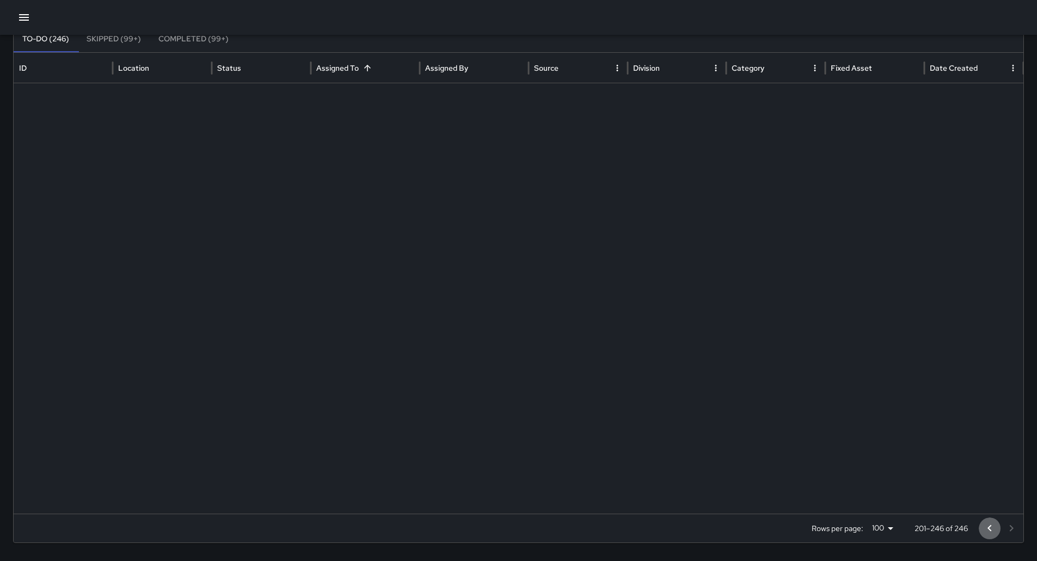
click at [991, 528] on icon "Go to previous page" at bounding box center [989, 528] width 4 height 7
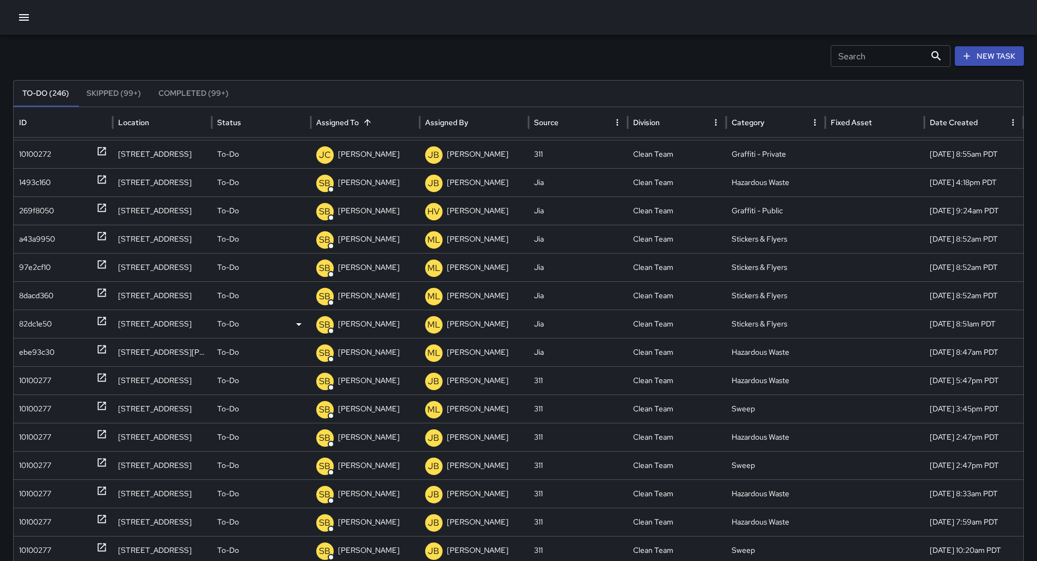
click at [47, 329] on div "82dc1e50" at bounding box center [35, 324] width 33 height 28
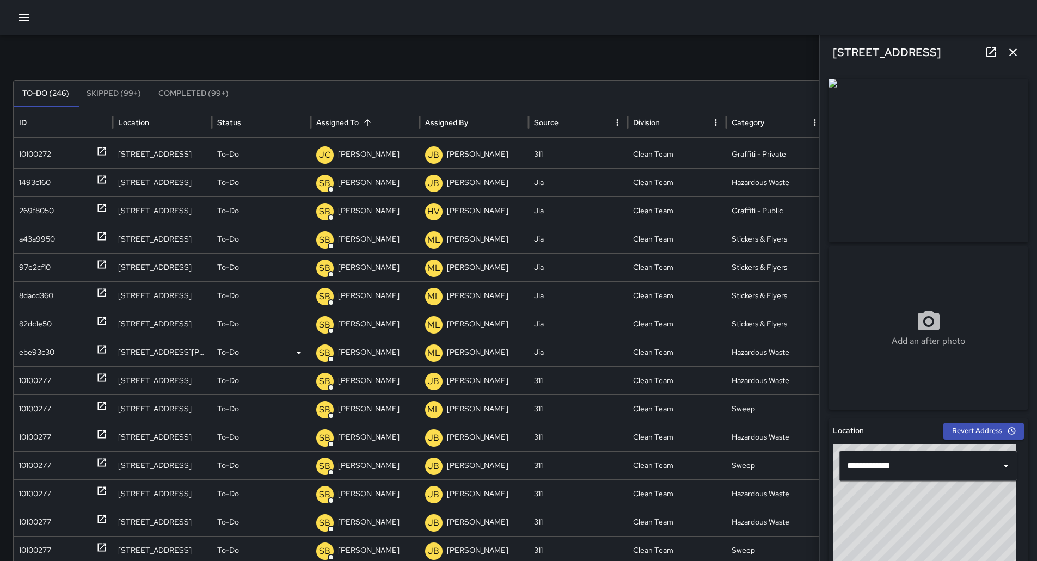
click at [45, 352] on div "ebe93c30" at bounding box center [36, 353] width 35 height 28
click at [42, 380] on div "10100277" at bounding box center [35, 381] width 32 height 28
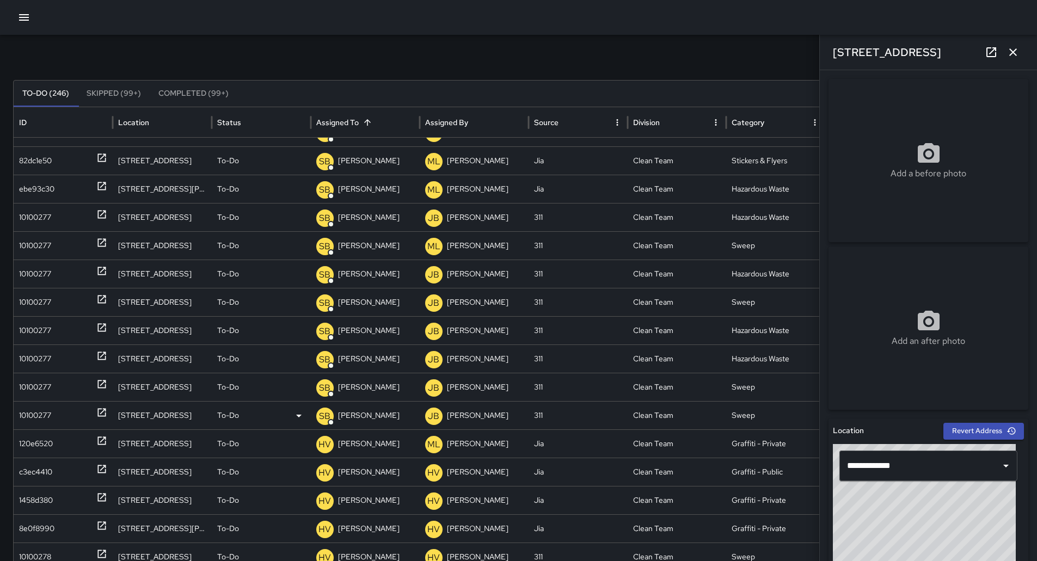
click at [35, 417] on div "10100277" at bounding box center [35, 416] width 32 height 28
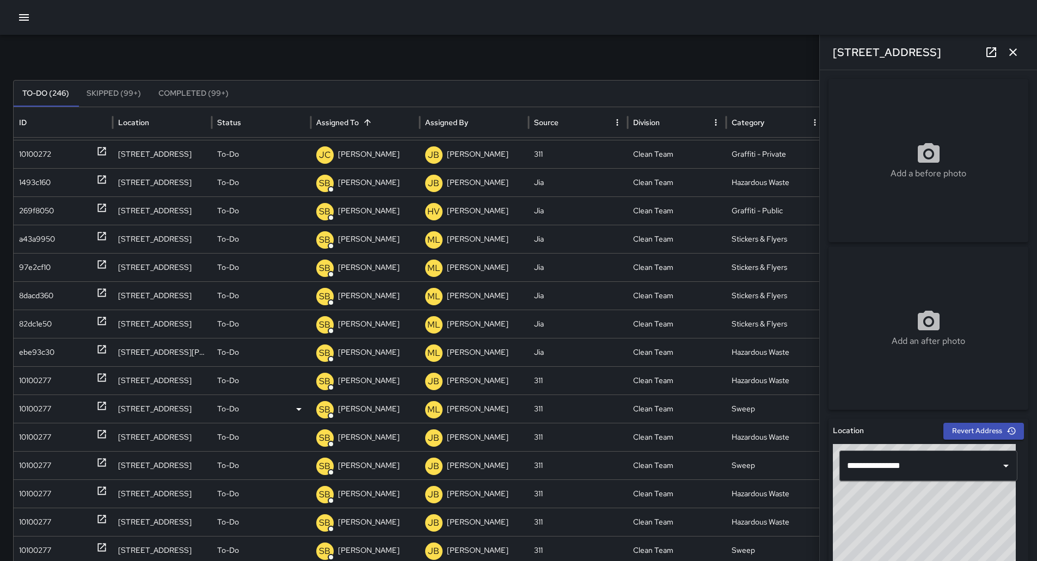
click at [30, 411] on div "10100277" at bounding box center [35, 409] width 32 height 28
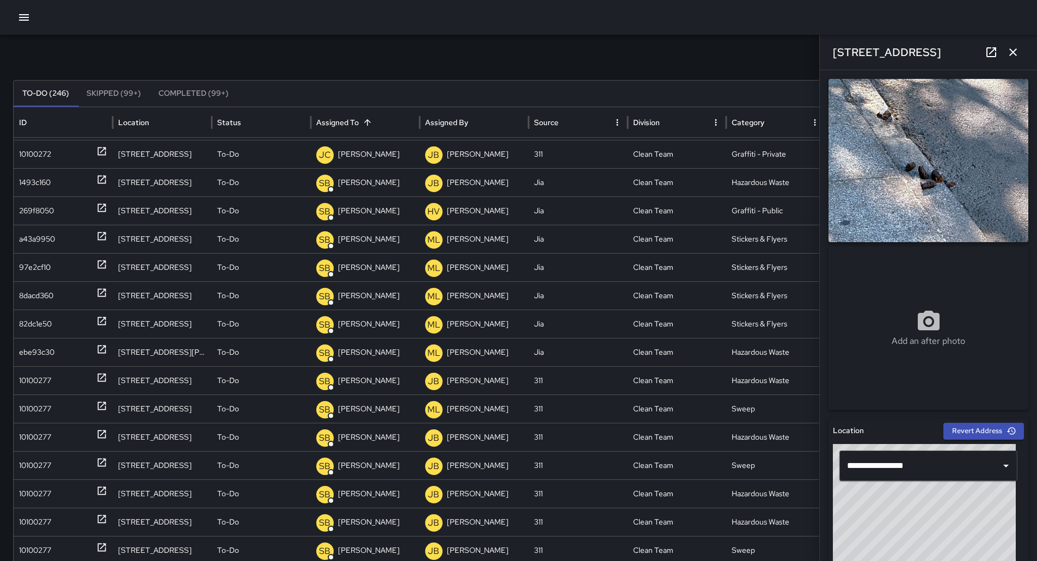
click at [1019, 55] on icon "button" at bounding box center [1012, 52] width 13 height 13
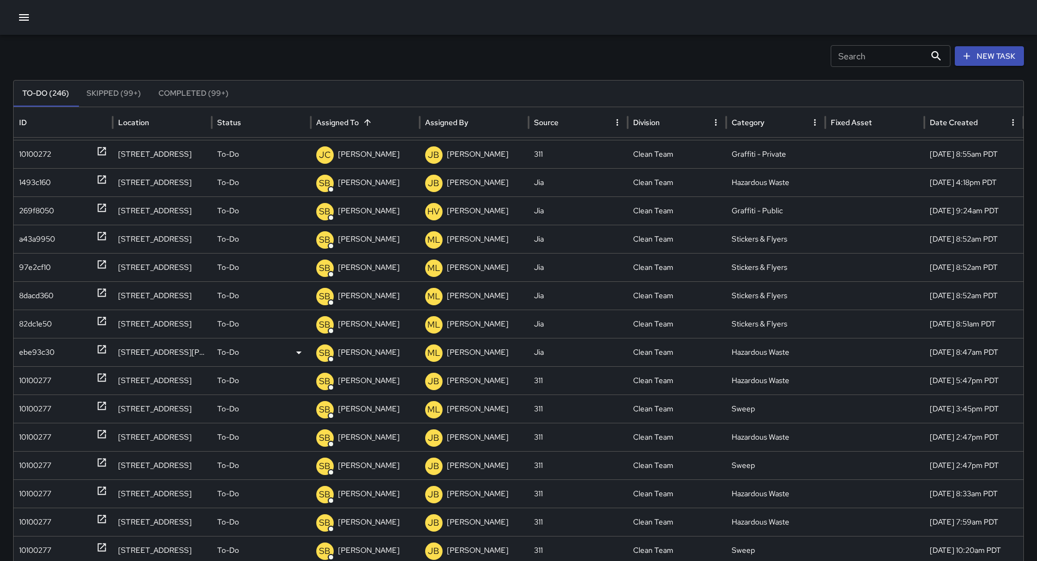
click at [35, 354] on div "ebe93c30" at bounding box center [36, 353] width 35 height 28
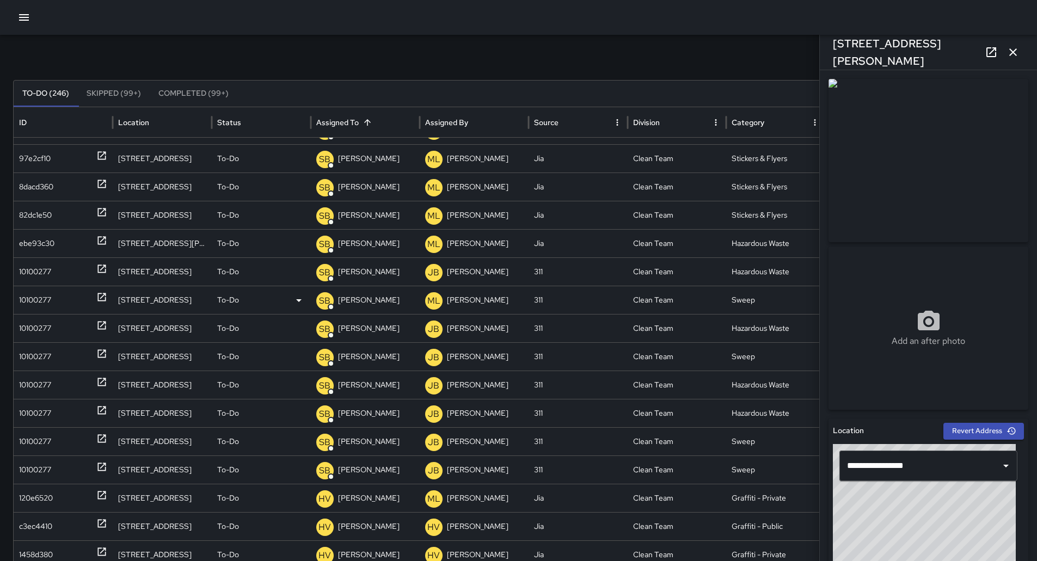
click at [22, 306] on div "10100277" at bounding box center [35, 300] width 32 height 28
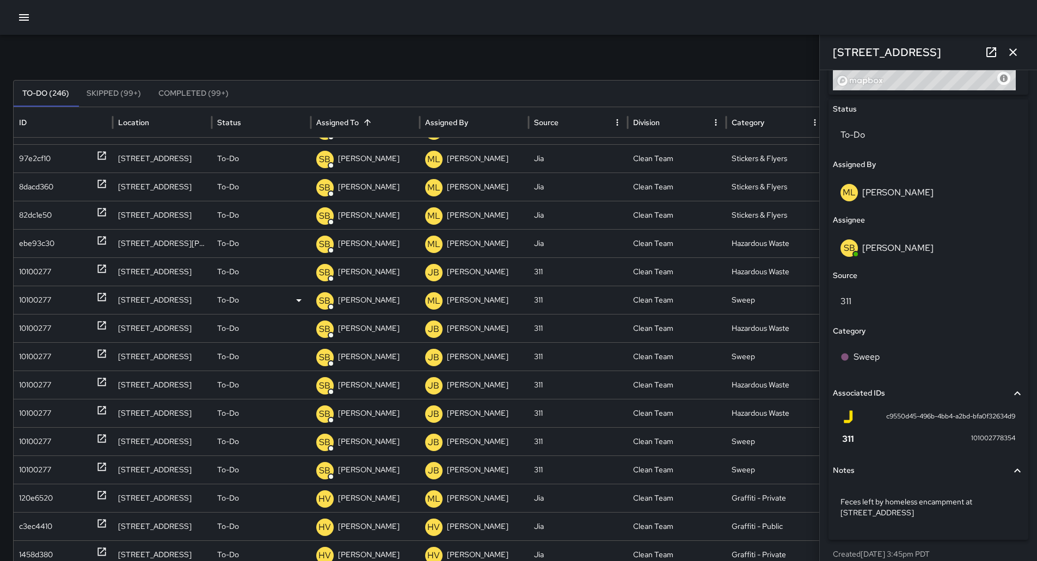
click at [33, 298] on div "10100277" at bounding box center [35, 300] width 32 height 28
click at [362, 302] on p "[PERSON_NAME]" at bounding box center [368, 300] width 61 height 28
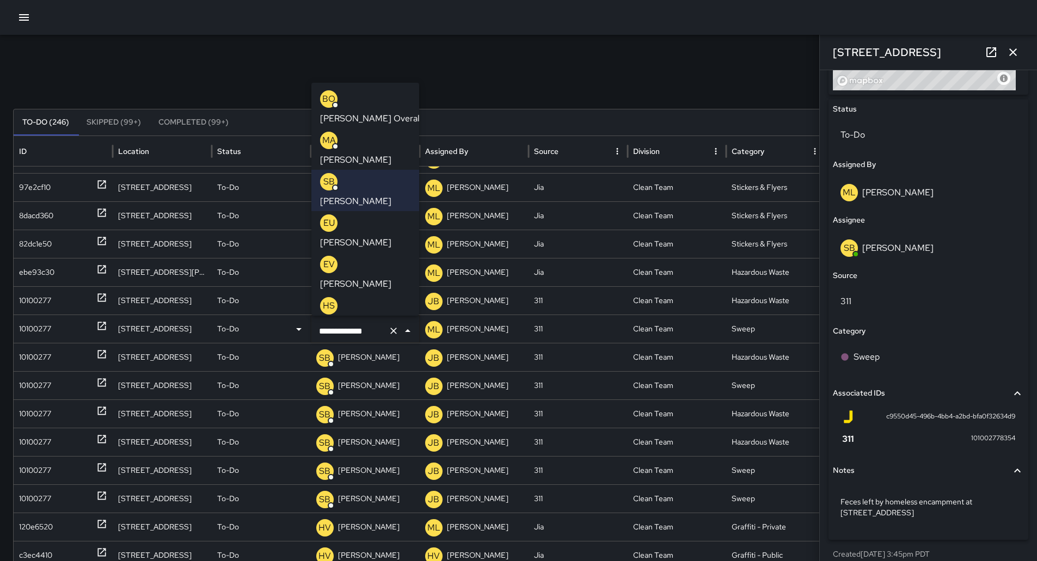
click at [371, 360] on p "[PERSON_NAME]" at bounding box center [355, 366] width 71 height 13
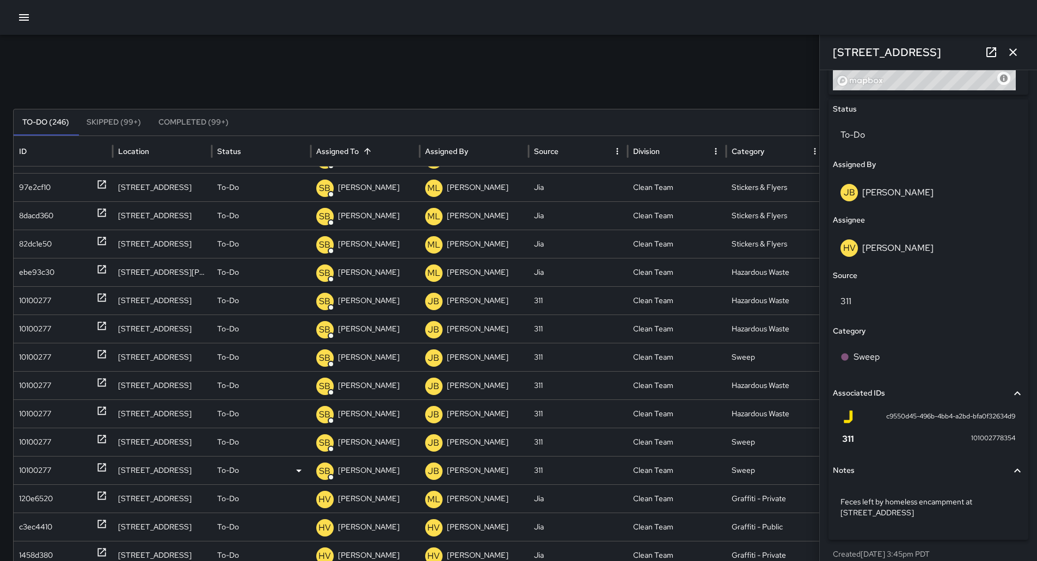
click at [39, 457] on div "10100277" at bounding box center [35, 471] width 32 height 28
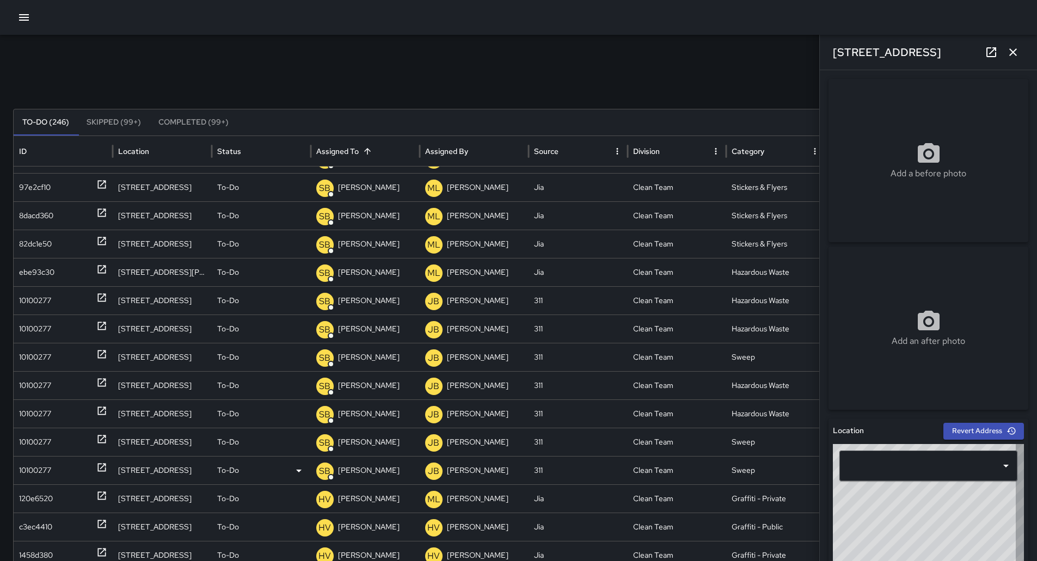
type input "**********"
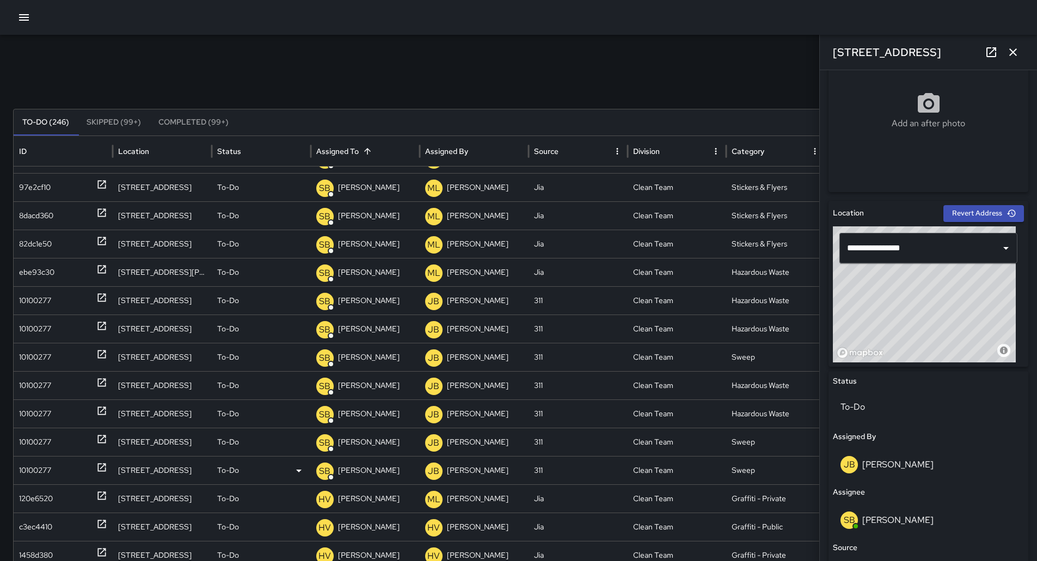
click at [57, 470] on div "10100277" at bounding box center [63, 471] width 88 height 28
click at [363, 470] on p "[PERSON_NAME]" at bounding box center [368, 471] width 61 height 28
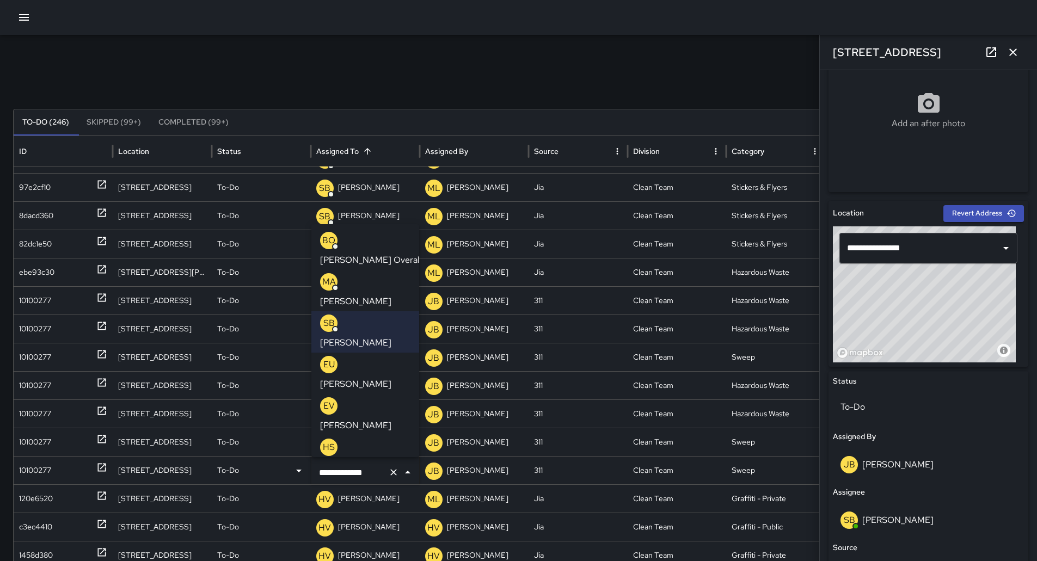
click at [375, 295] on p "[PERSON_NAME]" at bounding box center [355, 301] width 71 height 13
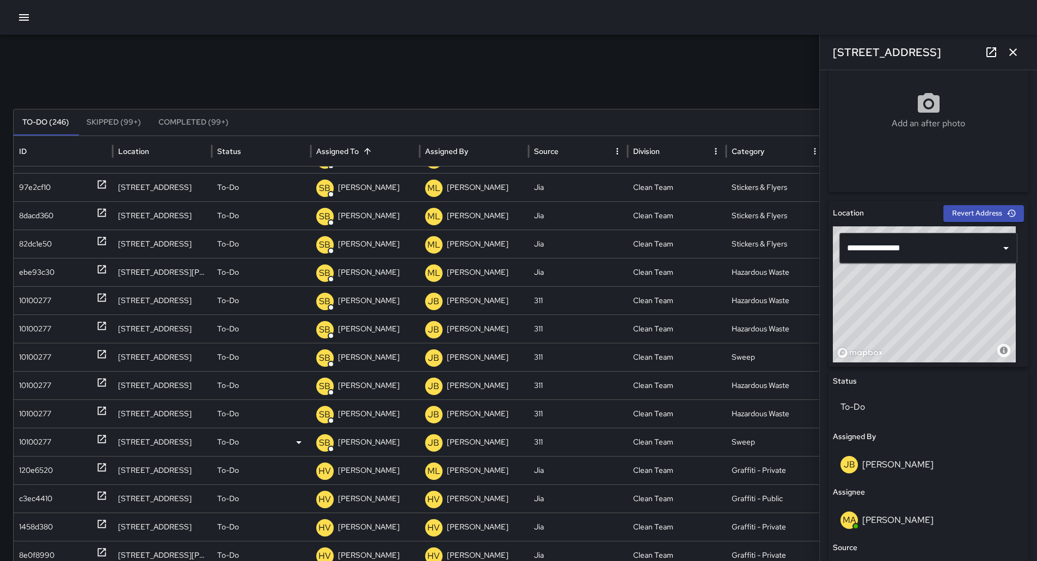
click at [45, 442] on div "10100277" at bounding box center [35, 442] width 32 height 28
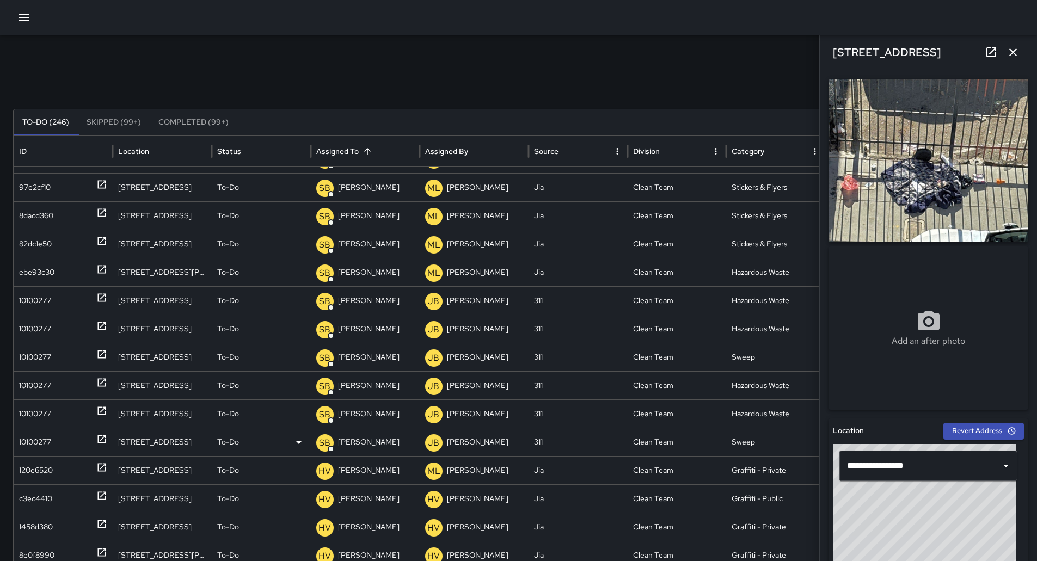
click at [380, 447] on p "[PERSON_NAME]" at bounding box center [368, 442] width 61 height 28
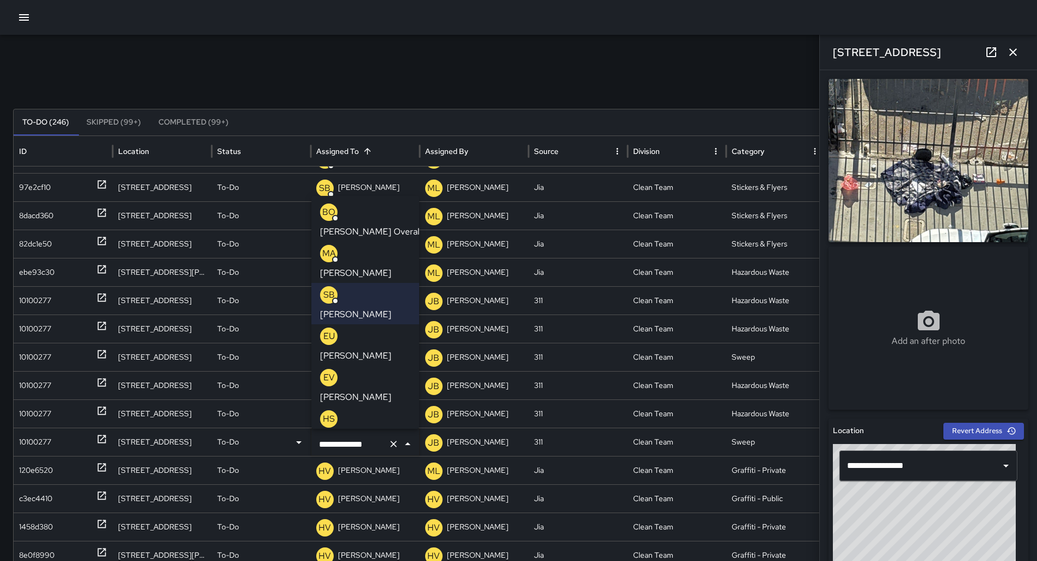
click at [365, 267] on p "[PERSON_NAME]" at bounding box center [355, 273] width 71 height 13
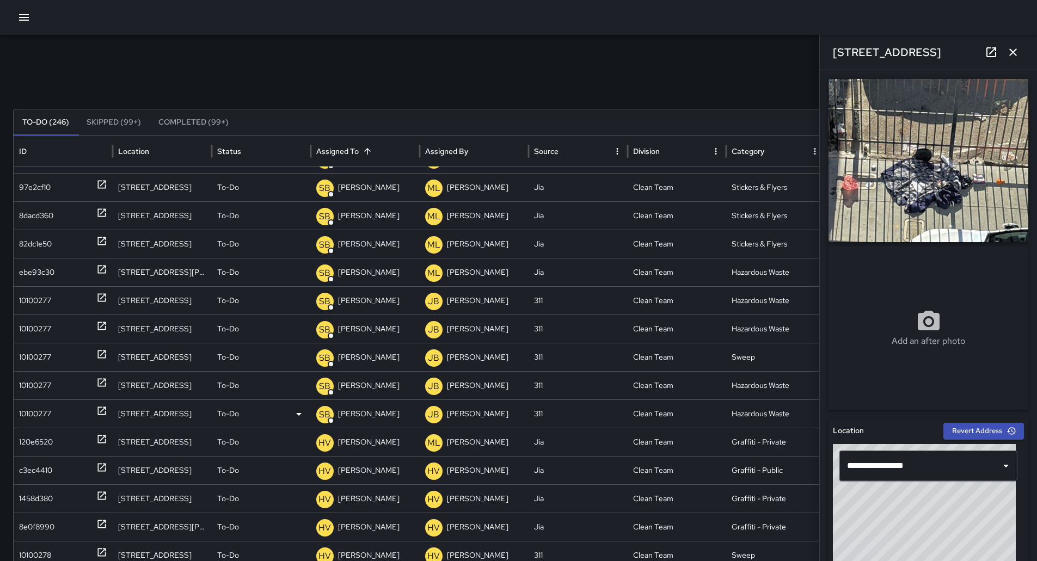
click at [48, 405] on div "10100277" at bounding box center [35, 414] width 32 height 28
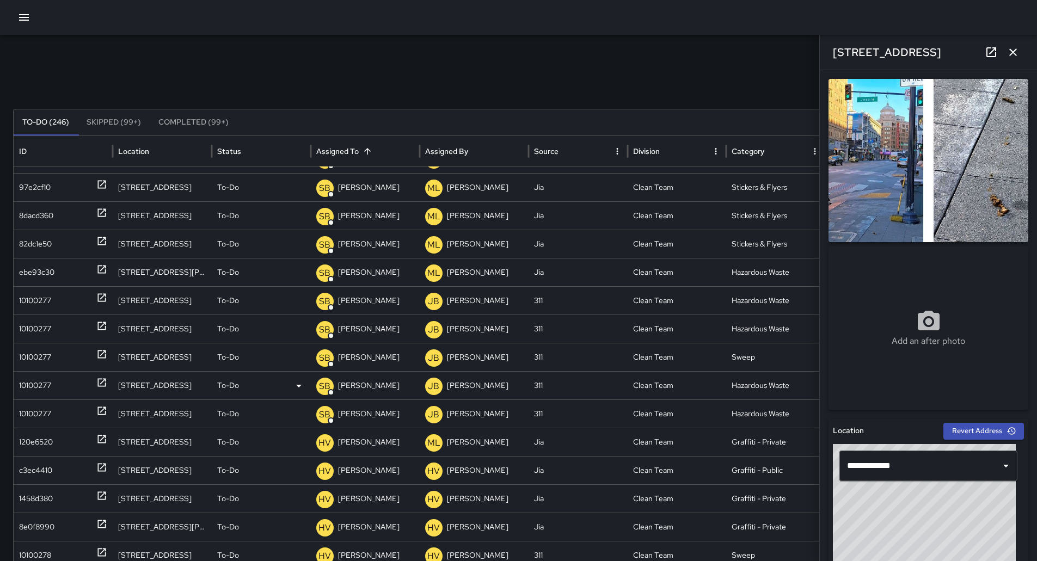
click at [47, 375] on div "10100277" at bounding box center [35, 386] width 32 height 28
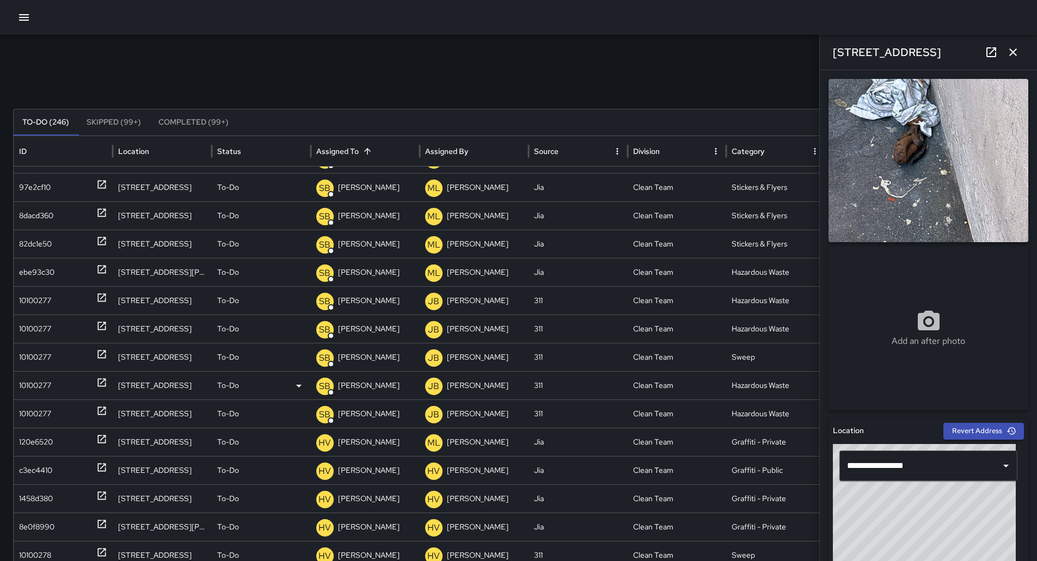
click at [352, 382] on p "[PERSON_NAME]" at bounding box center [368, 386] width 61 height 28
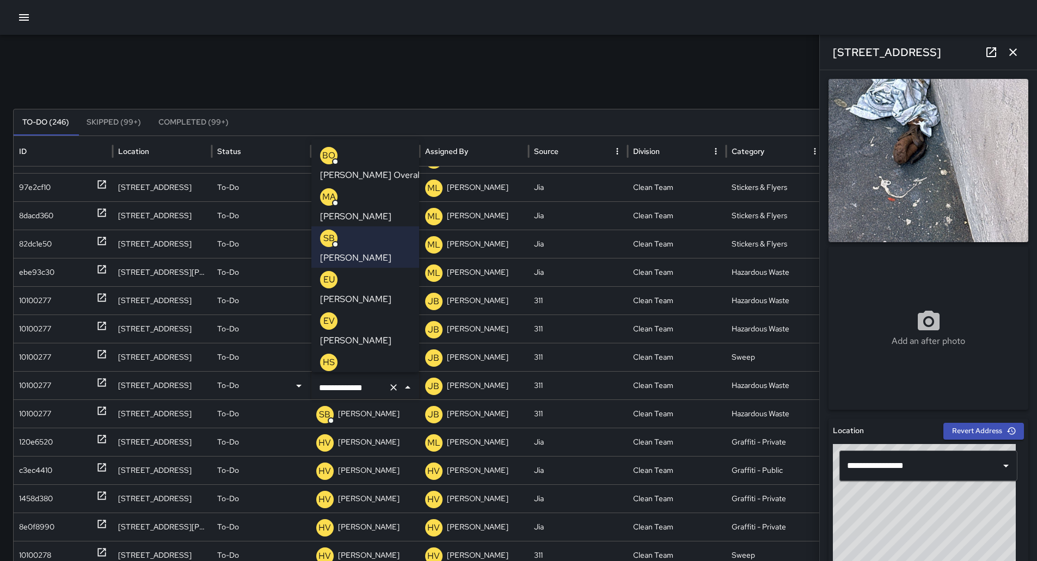
click at [367, 210] on p "[PERSON_NAME]" at bounding box center [355, 216] width 71 height 13
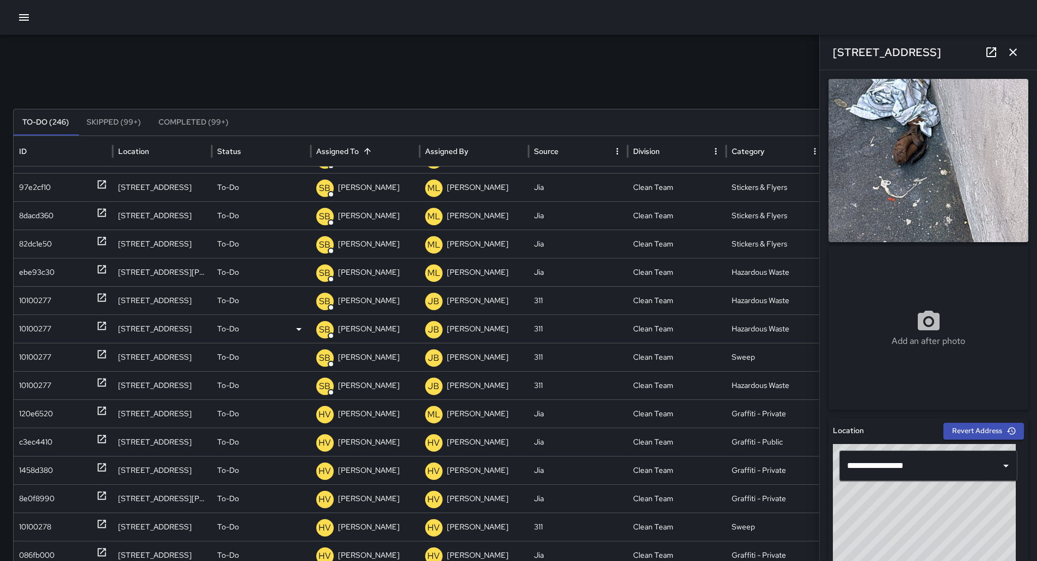
click at [39, 324] on div "10100277" at bounding box center [35, 329] width 32 height 28
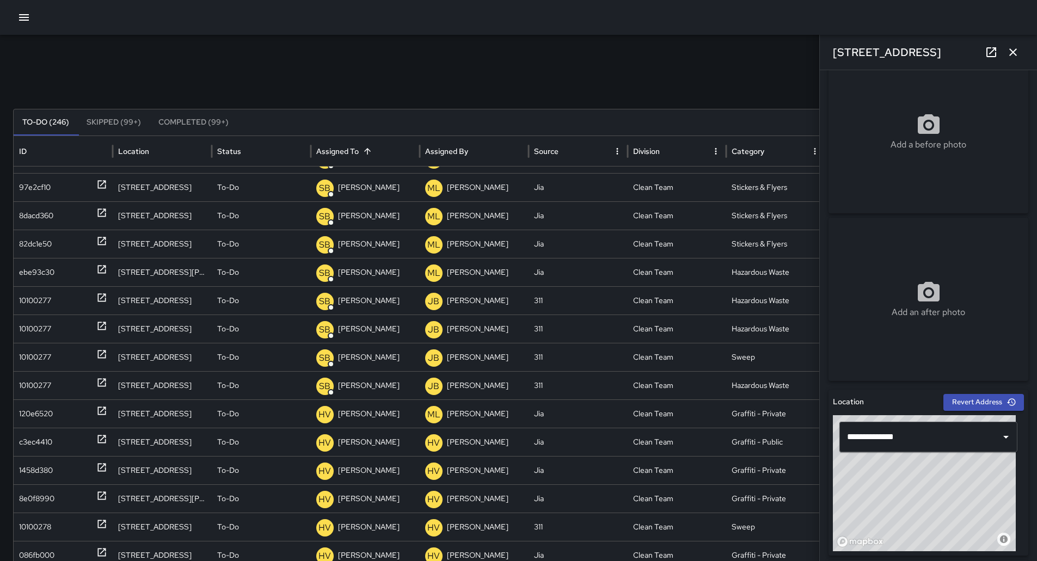
scroll to position [54, 0]
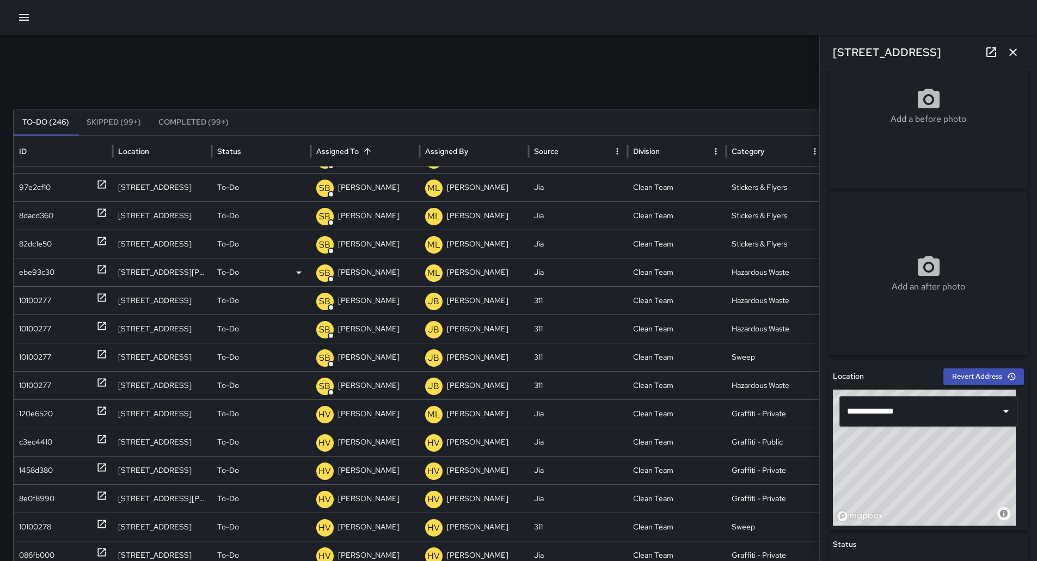
click at [45, 274] on div "ebe93c30" at bounding box center [36, 273] width 35 height 28
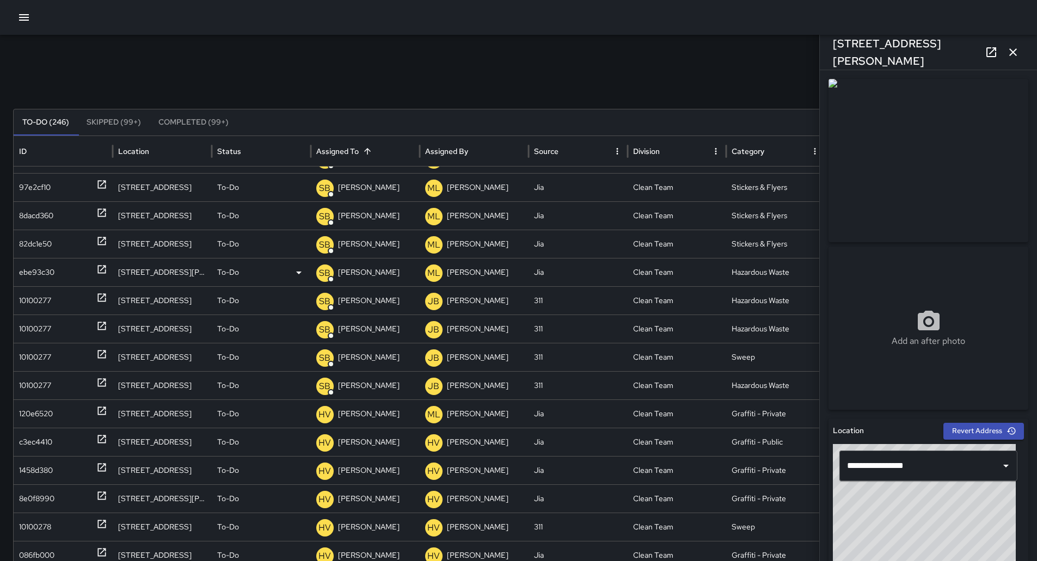
click at [47, 283] on div "ebe93c30" at bounding box center [36, 273] width 35 height 28
click at [372, 265] on p "[PERSON_NAME]" at bounding box center [368, 273] width 61 height 28
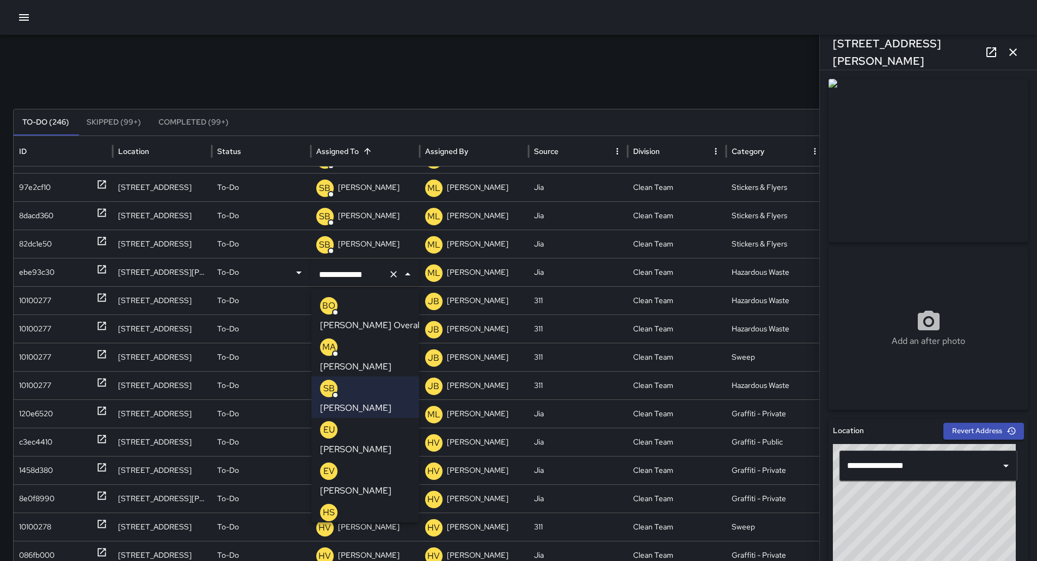
click at [354, 360] on p "[PERSON_NAME]" at bounding box center [355, 366] width 71 height 13
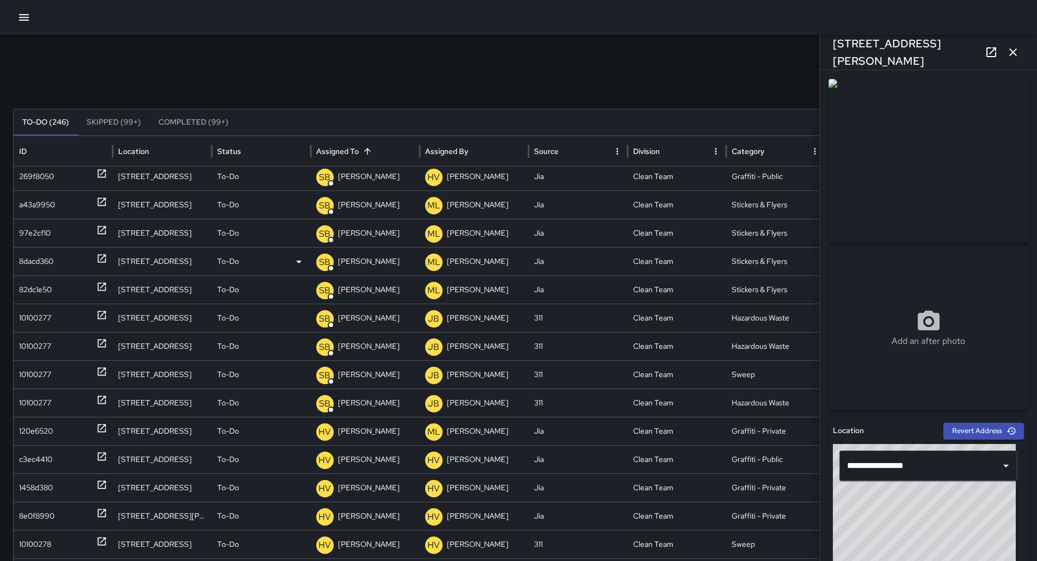
scroll to position [51, 0]
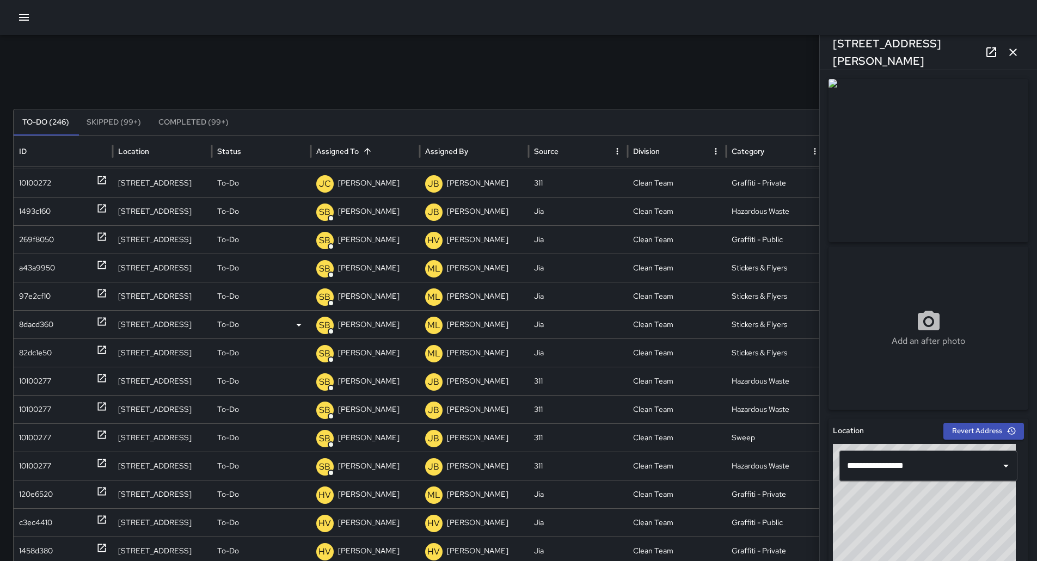
click at [48, 333] on div "8dacd360" at bounding box center [36, 325] width 34 height 28
type input "**********"
click at [48, 348] on div "82dc1e50" at bounding box center [35, 353] width 33 height 28
click at [46, 283] on div "97e2cf10" at bounding box center [35, 296] width 32 height 28
click at [48, 269] on div "a43a9950" at bounding box center [37, 268] width 36 height 28
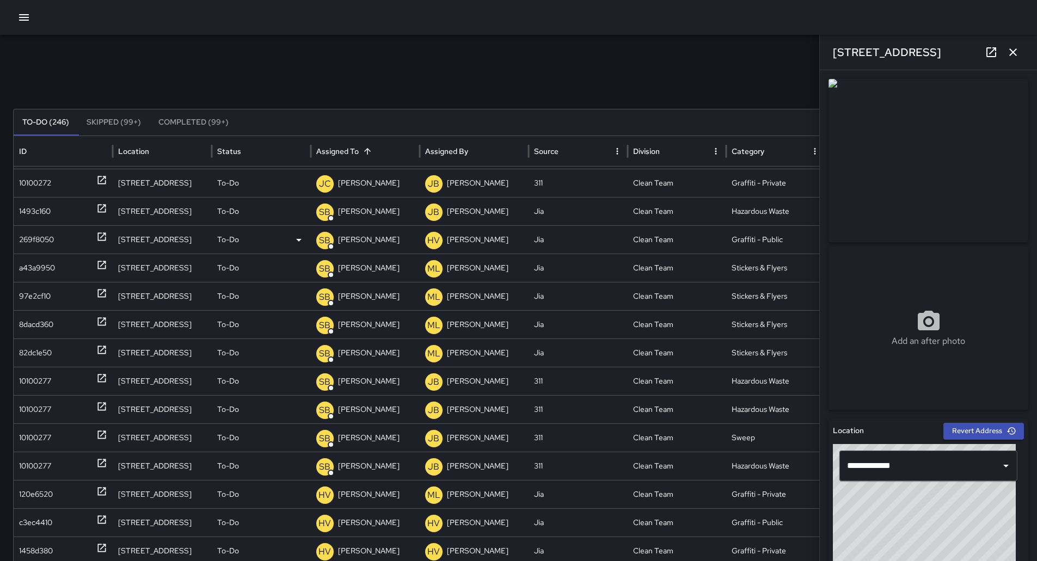
click at [48, 246] on div "269f8050" at bounding box center [36, 240] width 35 height 28
click at [54, 239] on div "269f8050" at bounding box center [36, 240] width 35 height 28
click at [365, 242] on p "[PERSON_NAME]" at bounding box center [368, 240] width 61 height 28
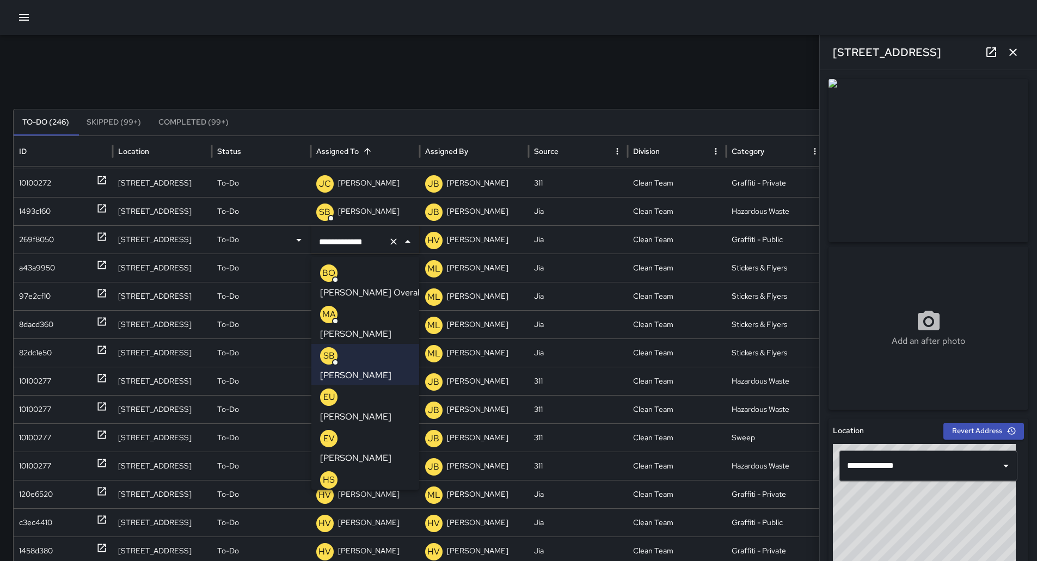
click at [370, 410] on p "[PERSON_NAME]" at bounding box center [355, 416] width 71 height 13
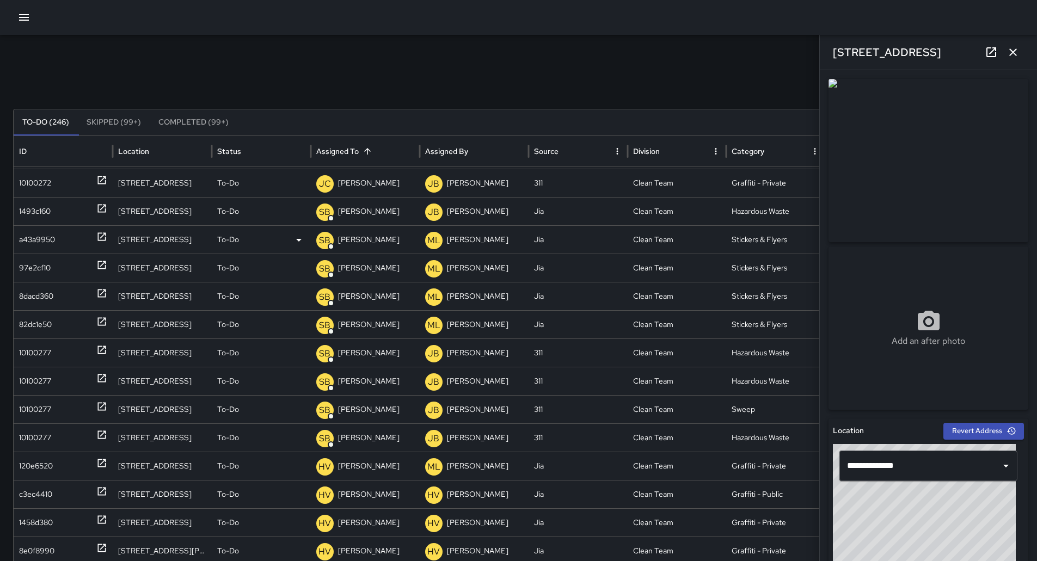
click at [32, 240] on div "a43a9950" at bounding box center [37, 240] width 36 height 28
click at [35, 207] on div "1493c160" at bounding box center [35, 212] width 32 height 28
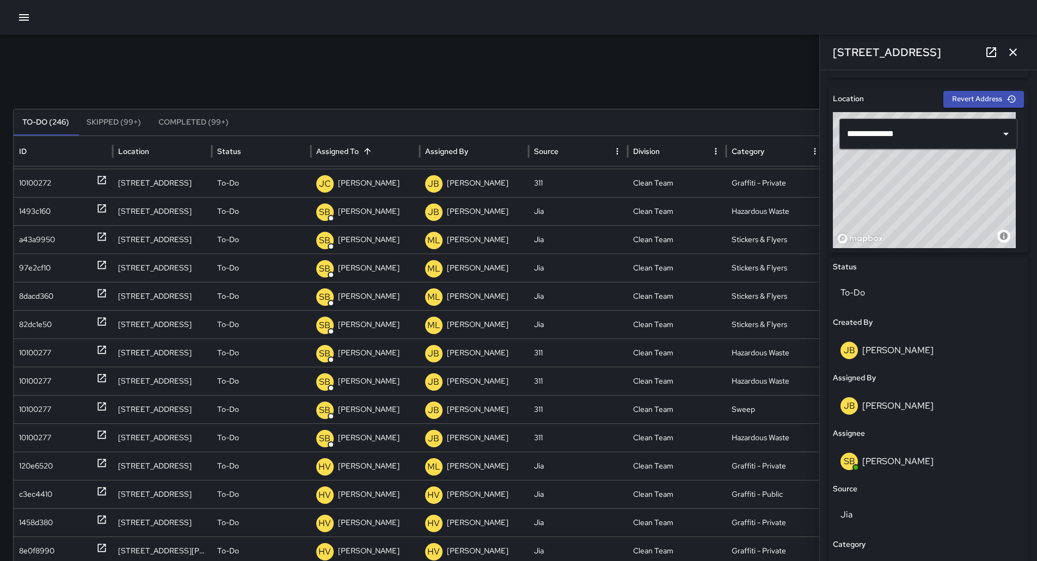
scroll to position [272, 0]
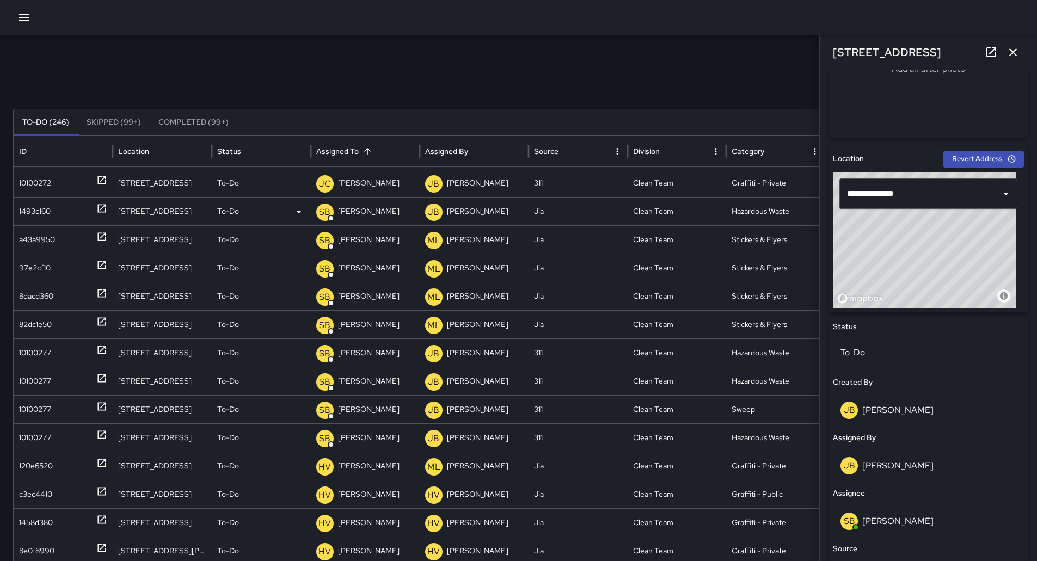
click at [46, 223] on div "1493c160" at bounding box center [35, 212] width 32 height 28
click at [44, 249] on div "a43a9950" at bounding box center [37, 240] width 36 height 28
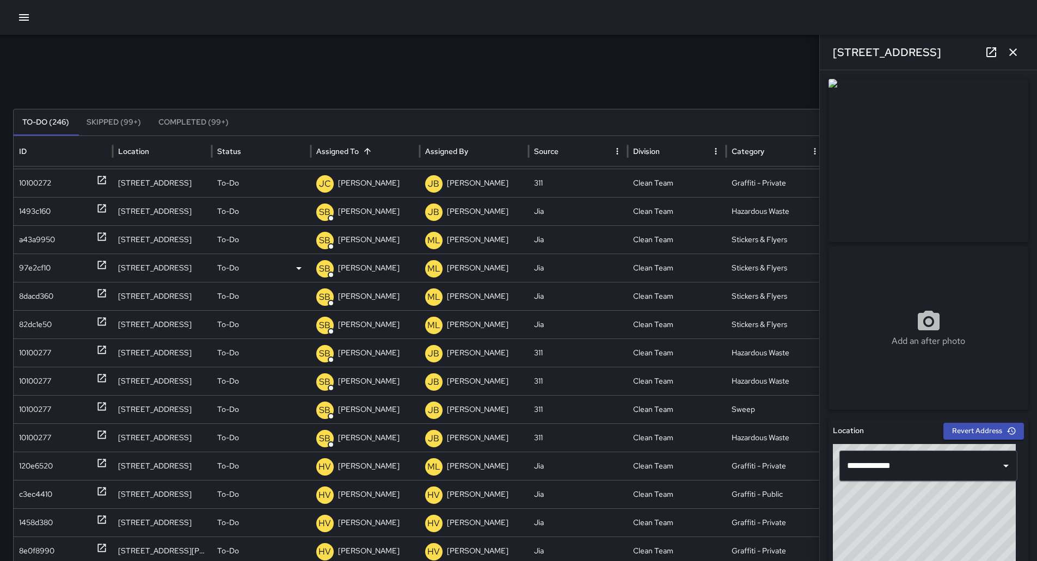
click at [52, 268] on div "97e2cf10" at bounding box center [63, 268] width 88 height 28
drag, startPoint x: 50, startPoint y: 206, endPoint x: 61, endPoint y: 217, distance: 15.8
click at [50, 207] on div "1493c160" at bounding box center [35, 212] width 32 height 28
type input "**********"
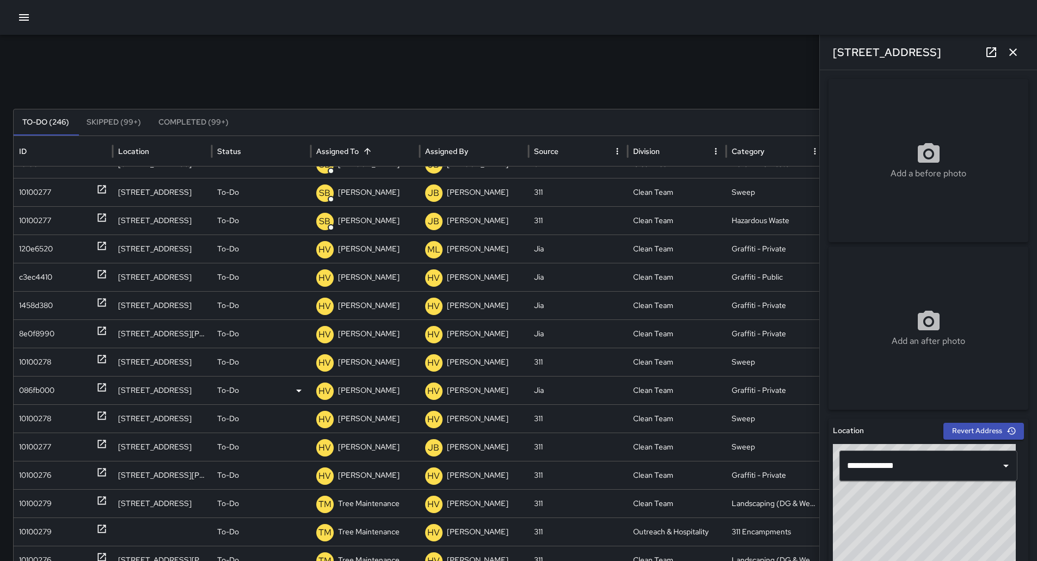
scroll to position [204, 0]
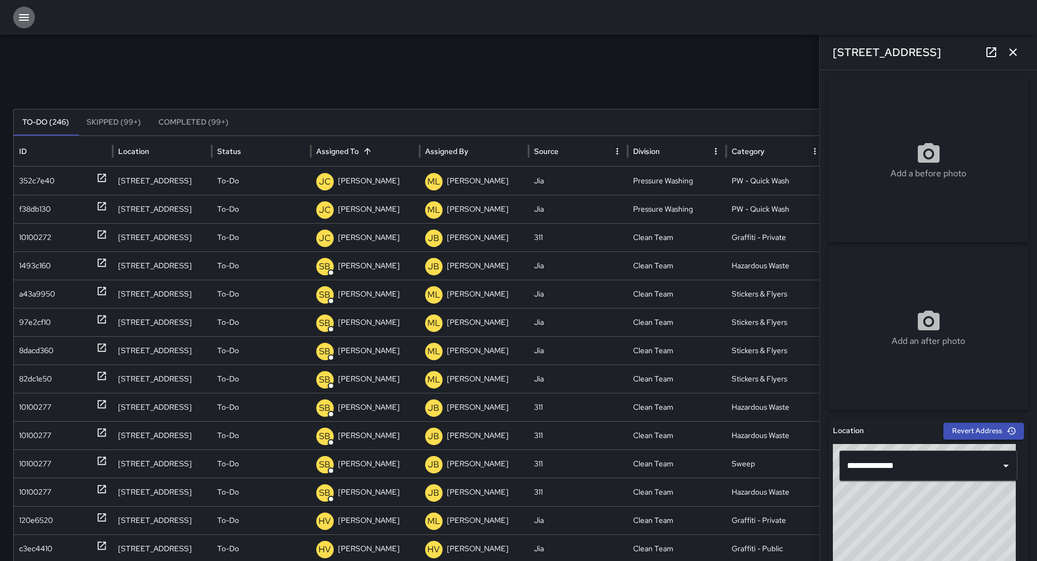
click at [20, 13] on icon "button" at bounding box center [23, 17] width 13 height 13
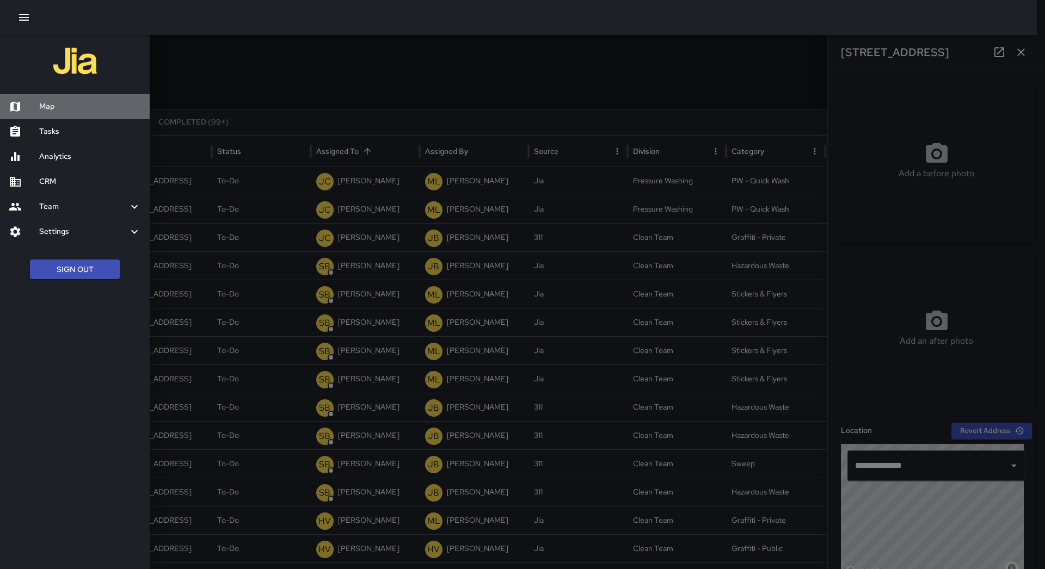
click at [63, 100] on div "Map" at bounding box center [75, 106] width 150 height 25
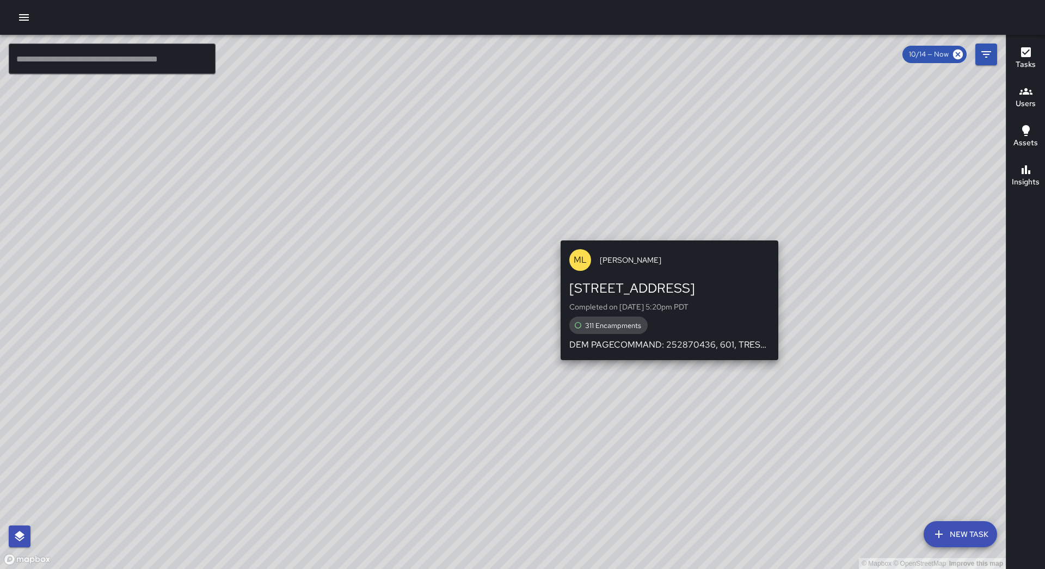
click at [665, 232] on div "© Mapbox © OpenStreetMap Improve this map ML [PERSON_NAME] [STREET_ADDRESS] Com…" at bounding box center [503, 302] width 1006 height 534
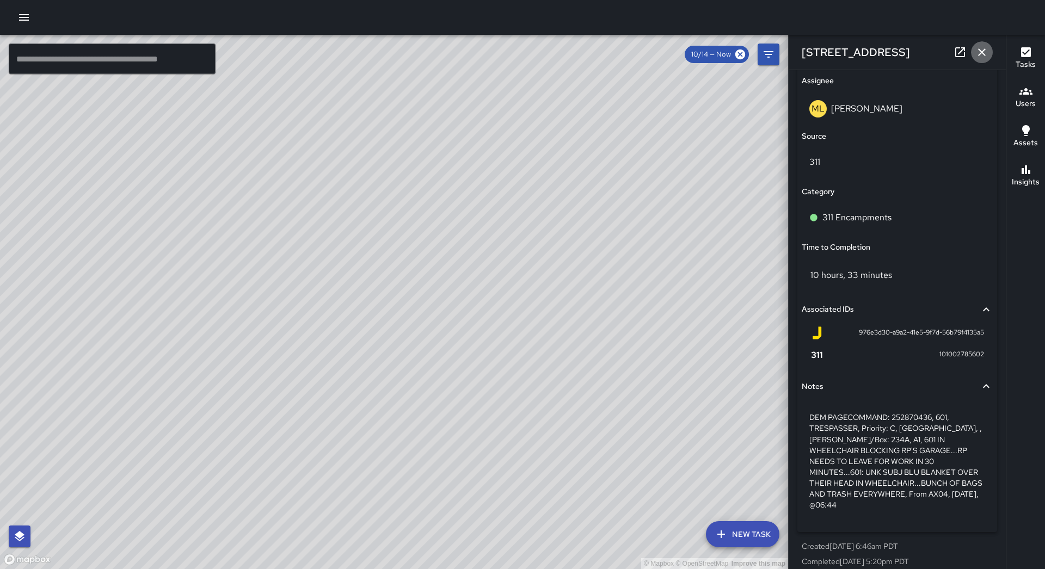
click at [987, 56] on icon "button" at bounding box center [981, 52] width 13 height 13
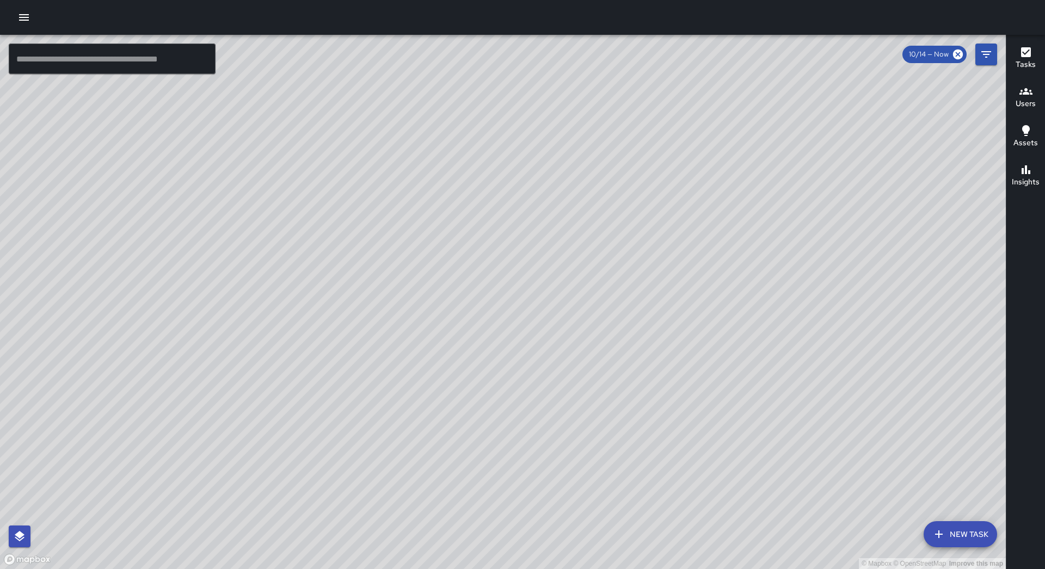
click at [17, 15] on button "button" at bounding box center [24, 18] width 22 height 22
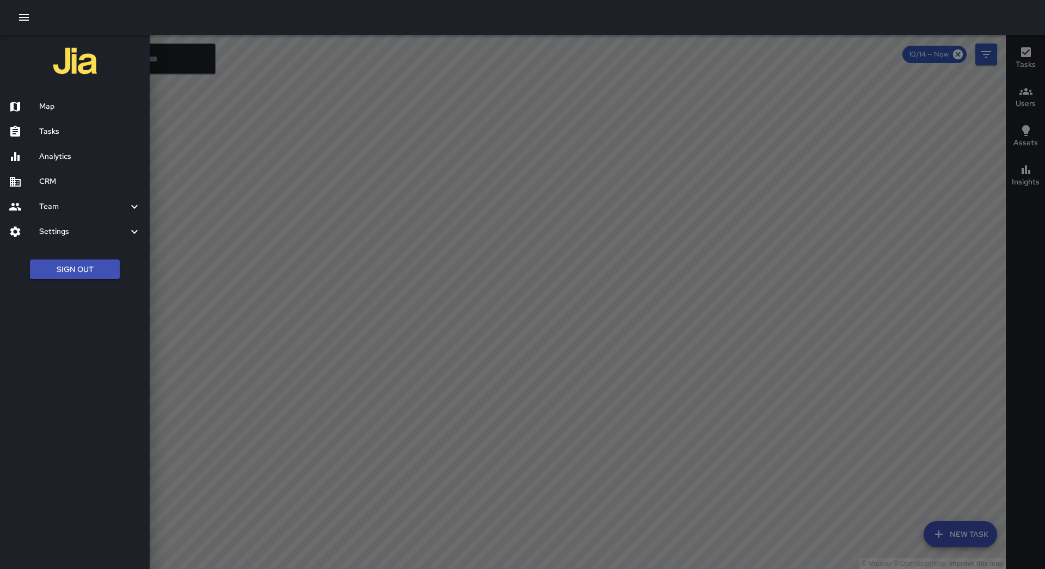
click at [43, 101] on h6 "Map" at bounding box center [90, 107] width 102 height 12
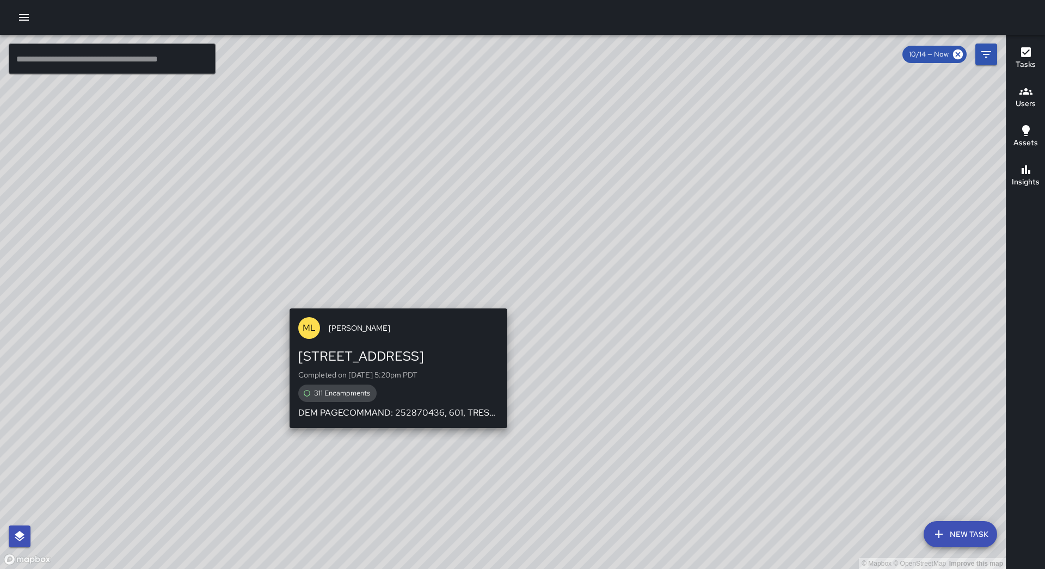
click at [502, 303] on div "© Mapbox © OpenStreetMap Improve this map ML [PERSON_NAME] [STREET_ADDRESS] Com…" at bounding box center [503, 302] width 1006 height 534
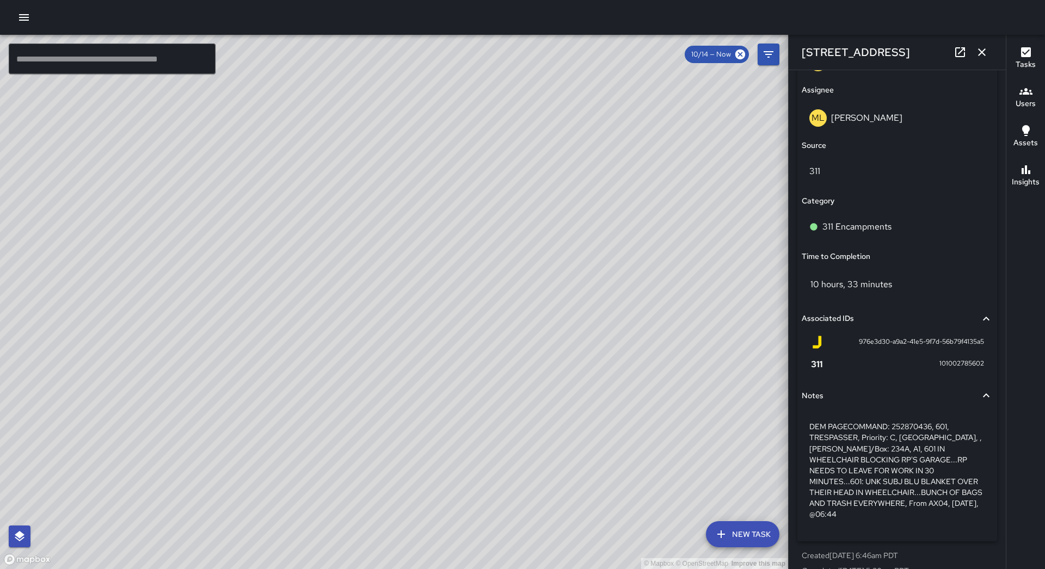
scroll to position [685, 0]
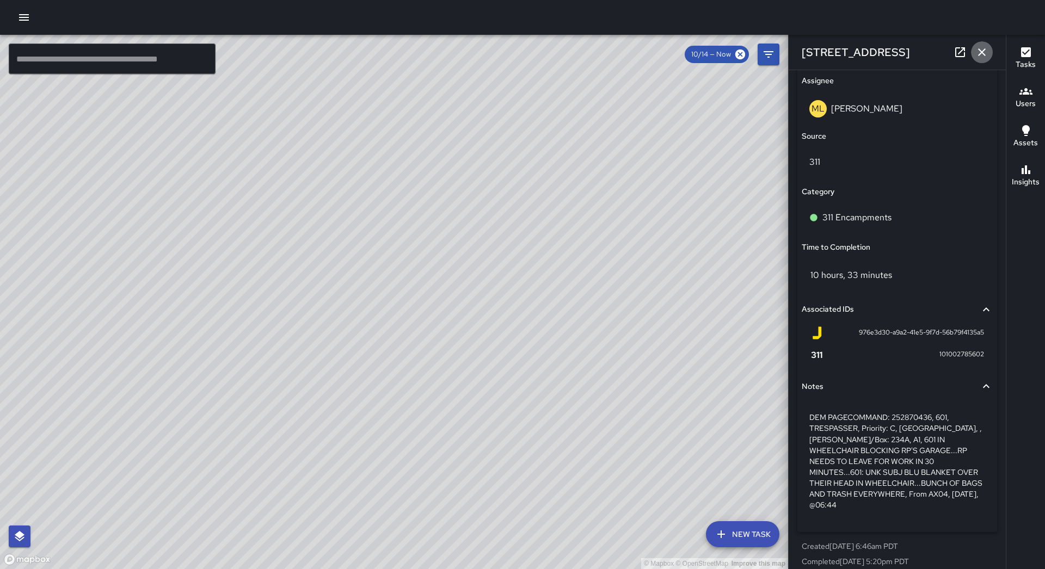
click at [981, 59] on button "button" at bounding box center [982, 52] width 22 height 22
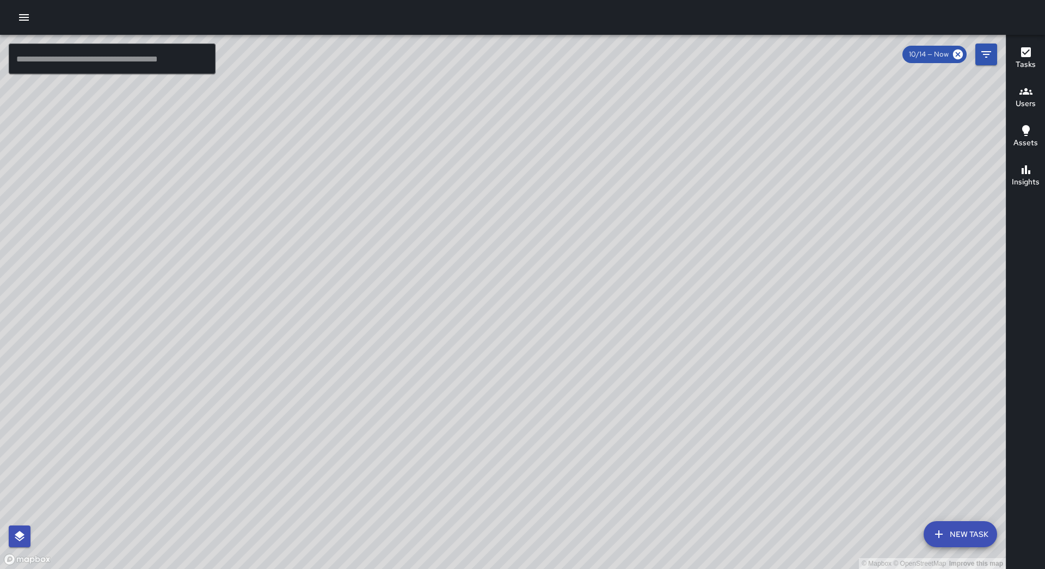
click at [13, 23] on div at bounding box center [522, 17] width 1045 height 35
click at [21, 20] on icon "button" at bounding box center [24, 17] width 10 height 7
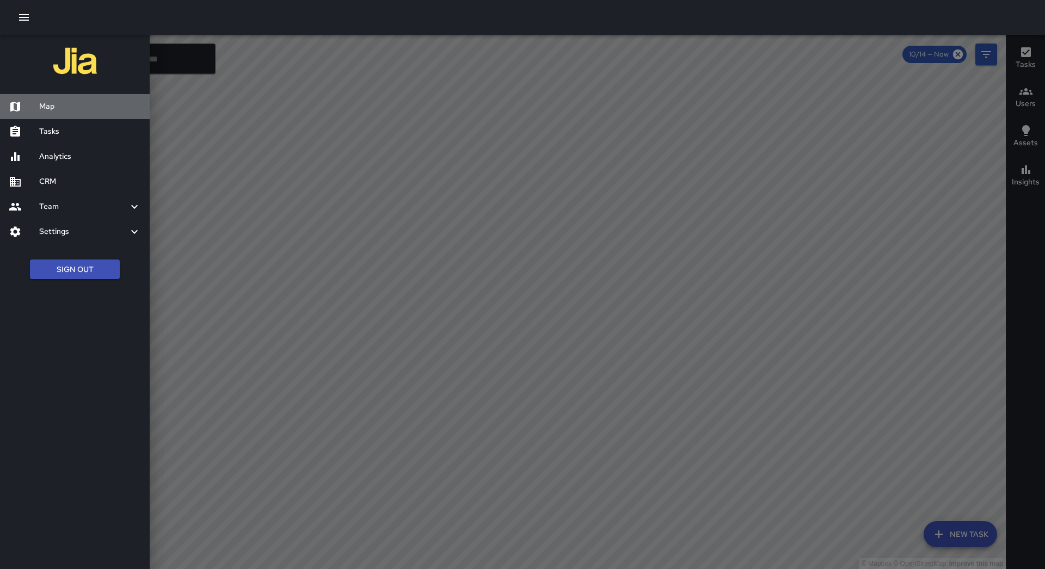
click at [64, 106] on h6 "Map" at bounding box center [90, 107] width 102 height 12
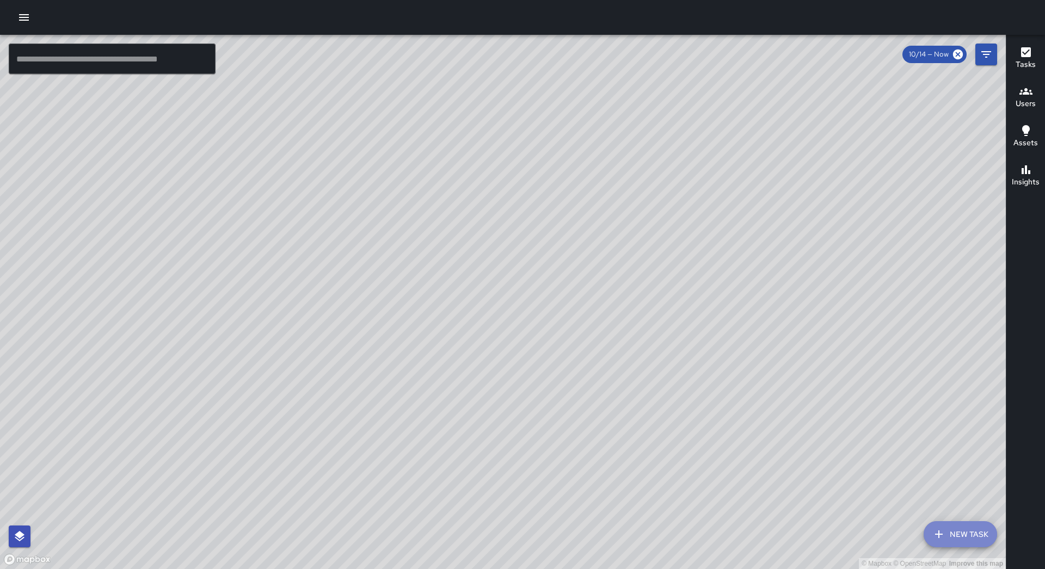
click at [944, 537] on icon "button" at bounding box center [938, 534] width 13 height 13
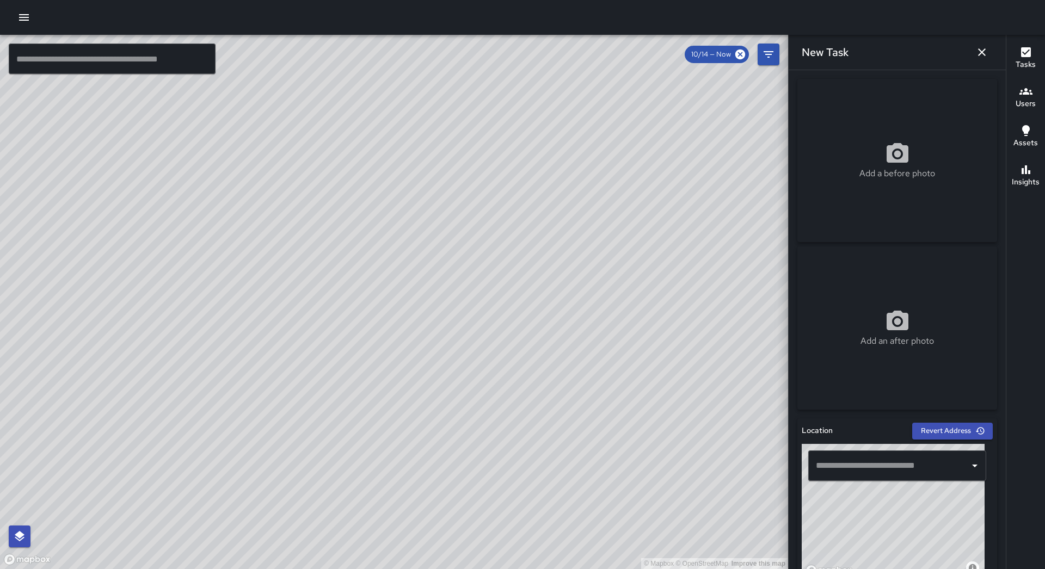
click at [873, 459] on input "text" at bounding box center [889, 466] width 152 height 21
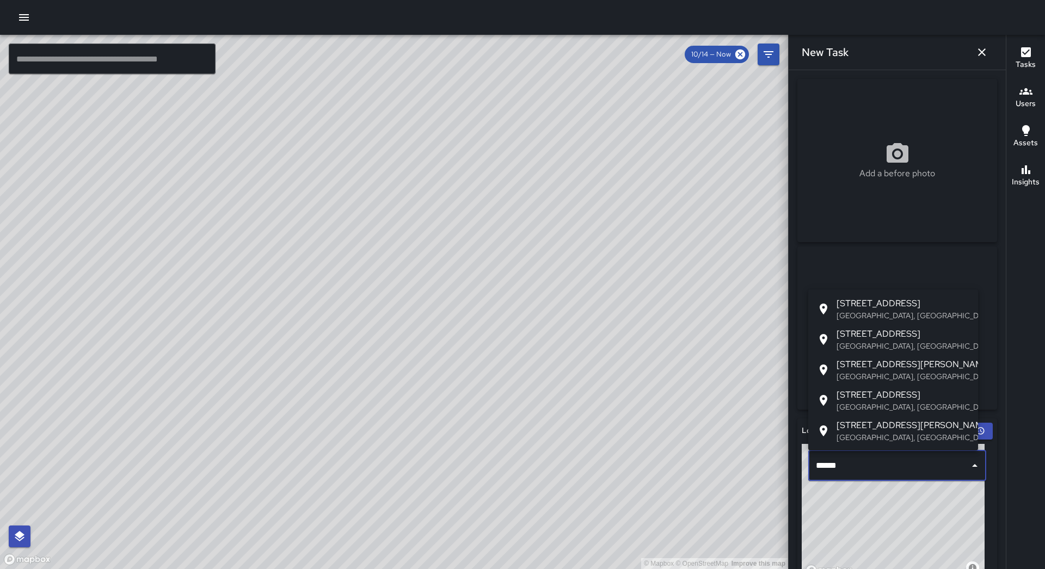
click at [878, 298] on span "[STREET_ADDRESS]" at bounding box center [902, 303] width 133 height 13
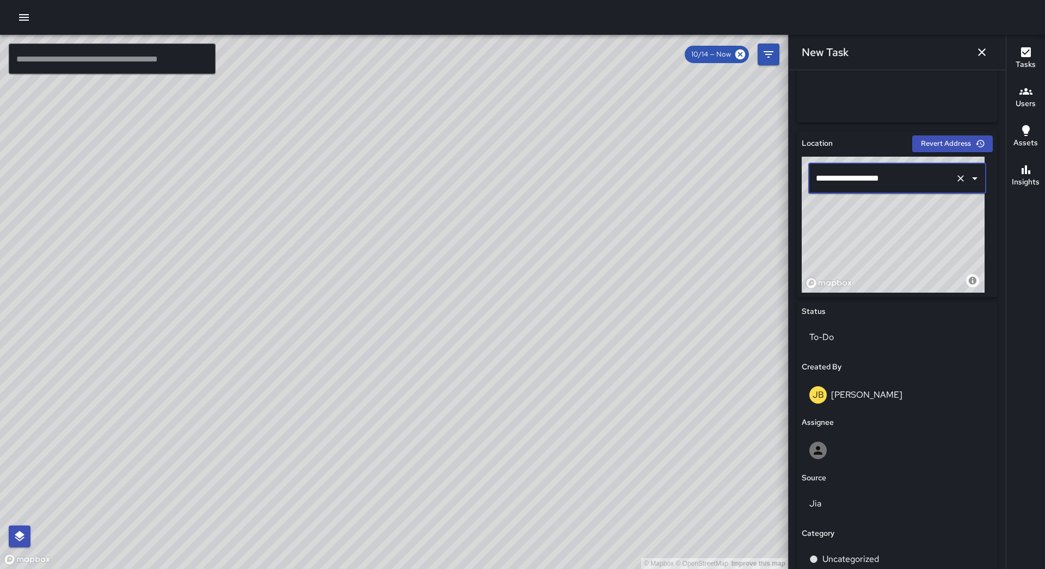
scroll to position [422, 0]
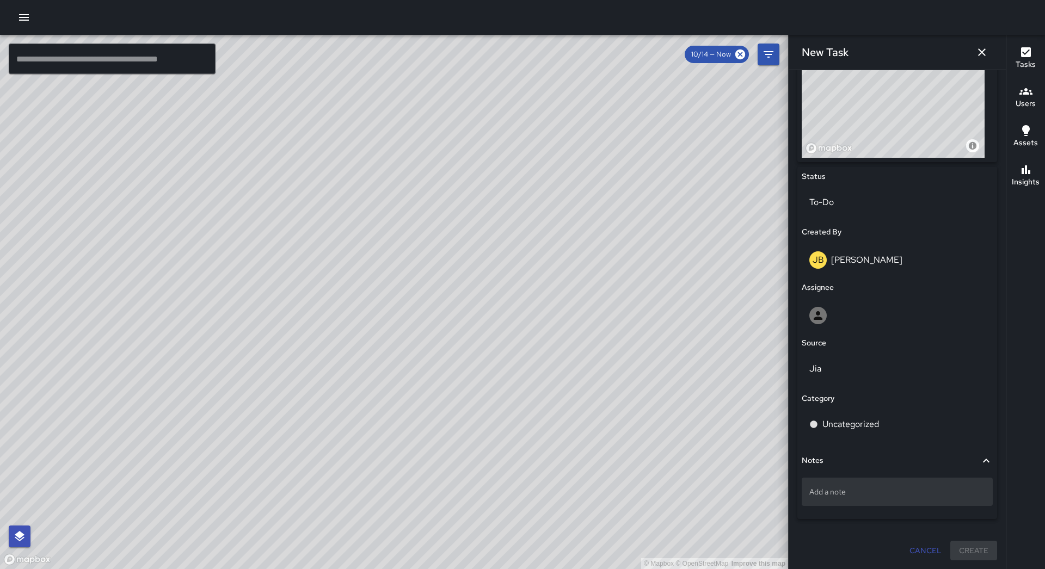
type input "**********"
click at [865, 483] on div "Add a note" at bounding box center [897, 492] width 191 height 28
type textarea "**********"
click at [866, 297] on div "**********" at bounding box center [897, 349] width 200 height 364
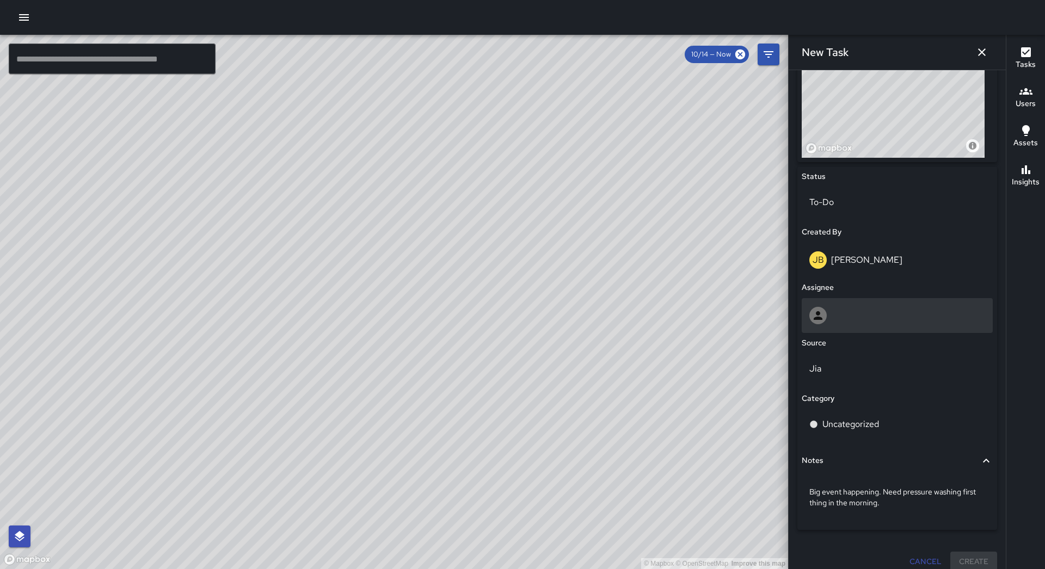
click at [851, 308] on div at bounding box center [897, 315] width 176 height 17
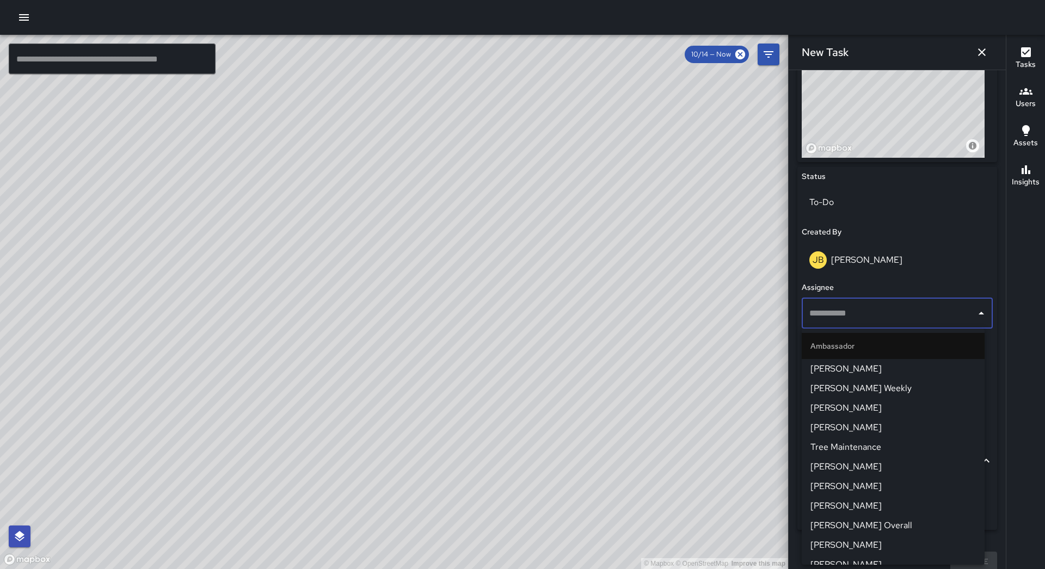
click at [871, 395] on span "[PERSON_NAME] Weekly" at bounding box center [892, 388] width 165 height 13
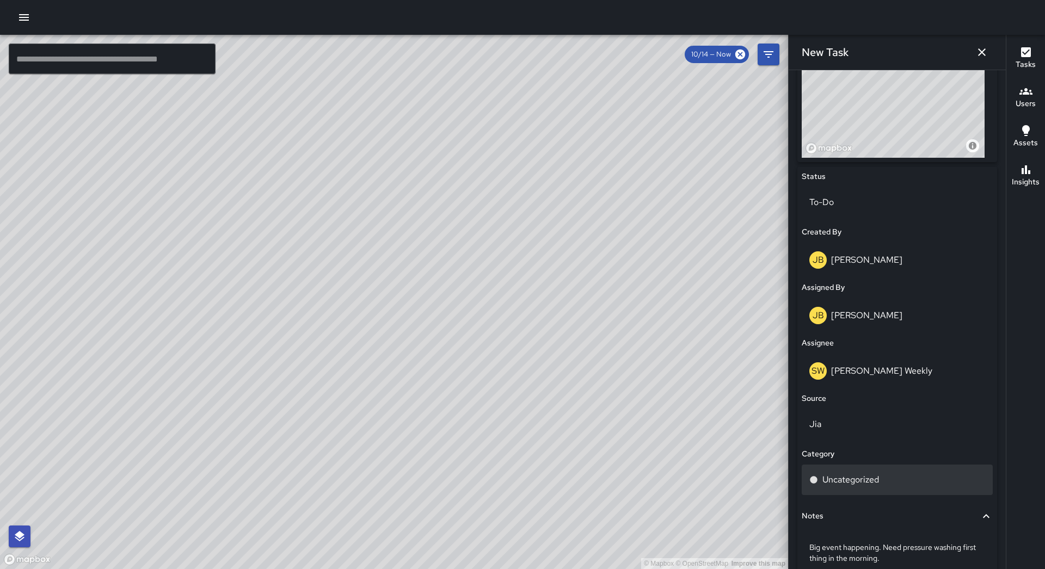
click at [888, 481] on div "Uncategorized" at bounding box center [897, 479] width 176 height 13
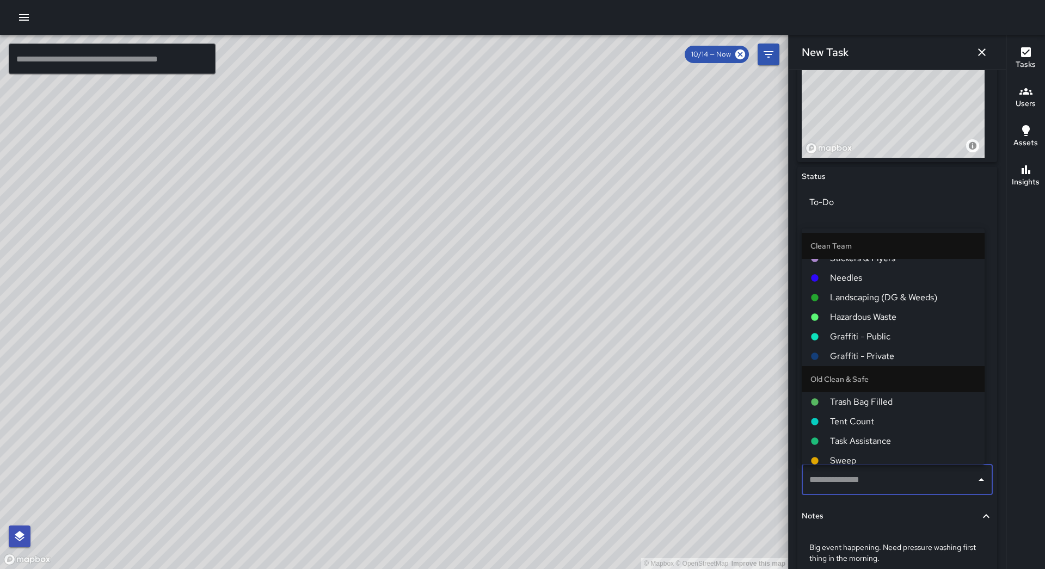
scroll to position [25, 0]
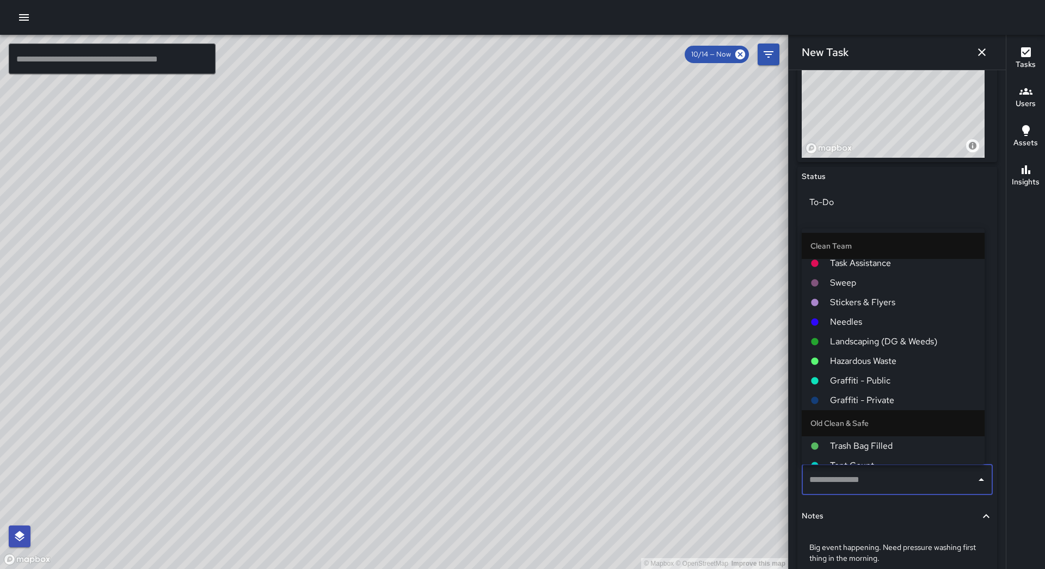
click at [881, 367] on span "Hazardous Waste" at bounding box center [903, 361] width 146 height 13
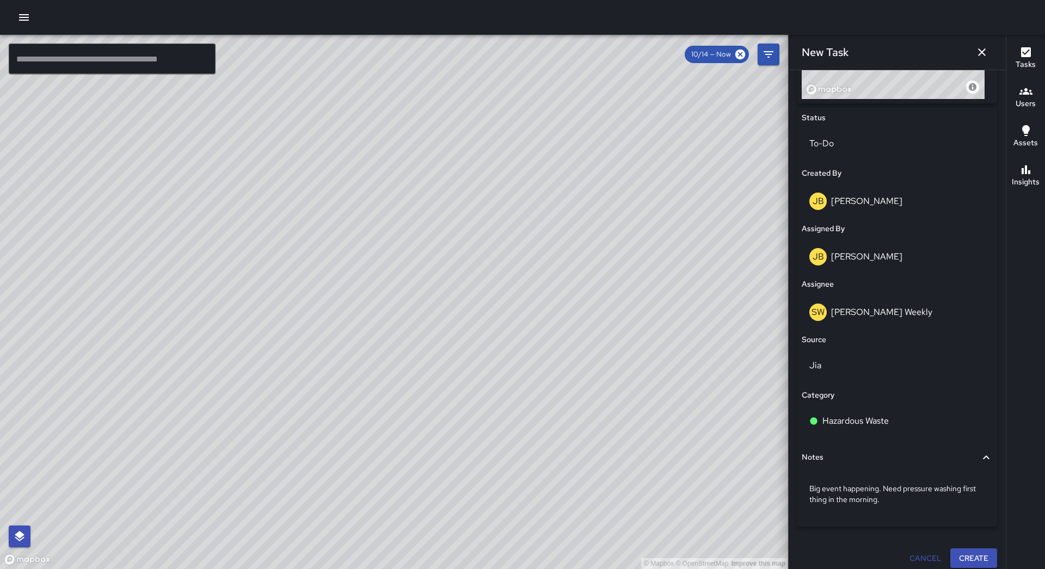
scroll to position [489, 0]
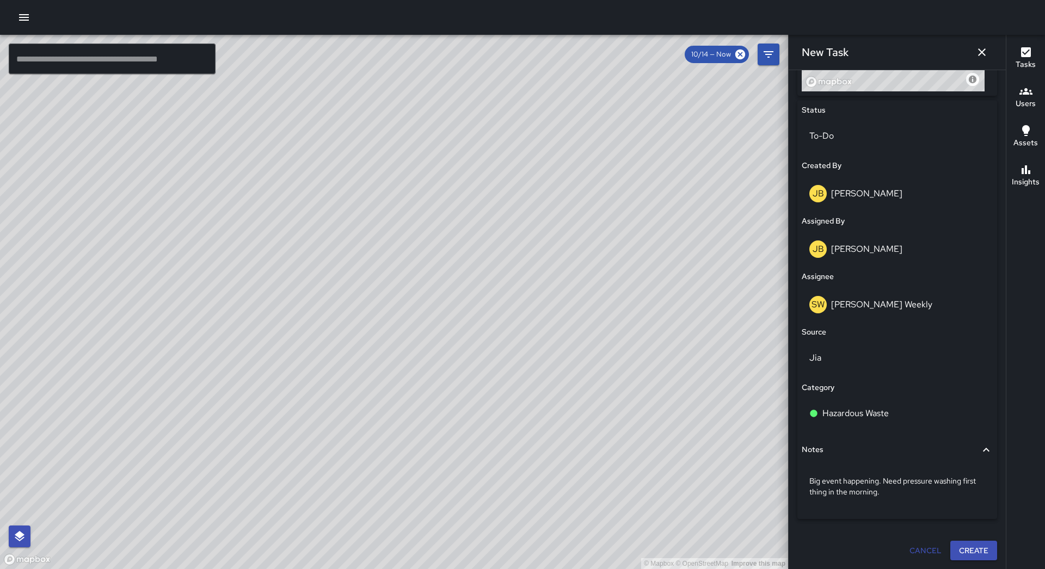
click at [963, 545] on button "Create" at bounding box center [973, 551] width 47 height 20
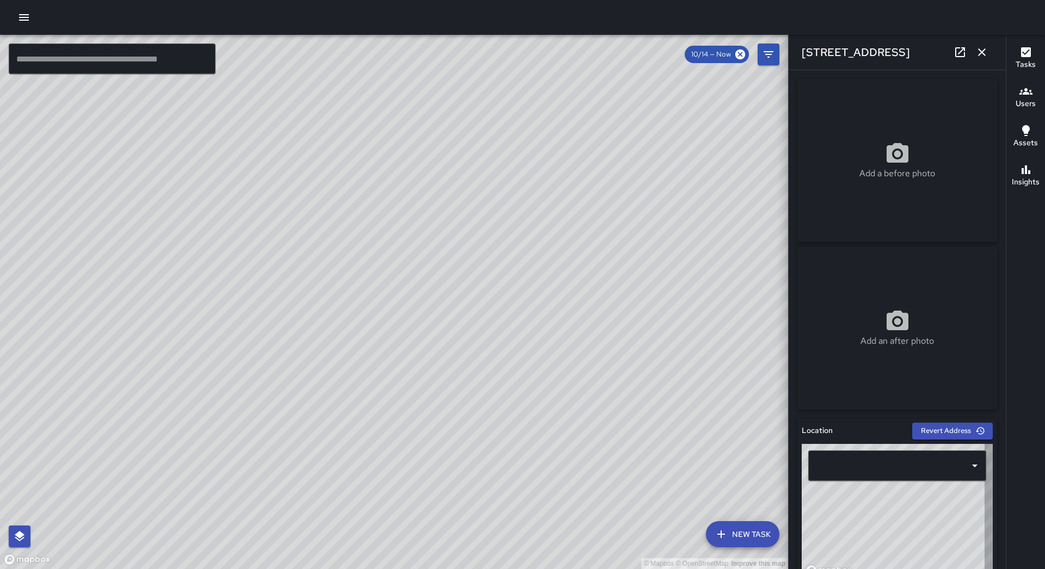
type input "**********"
